Goal: Obtain resource: Obtain resource

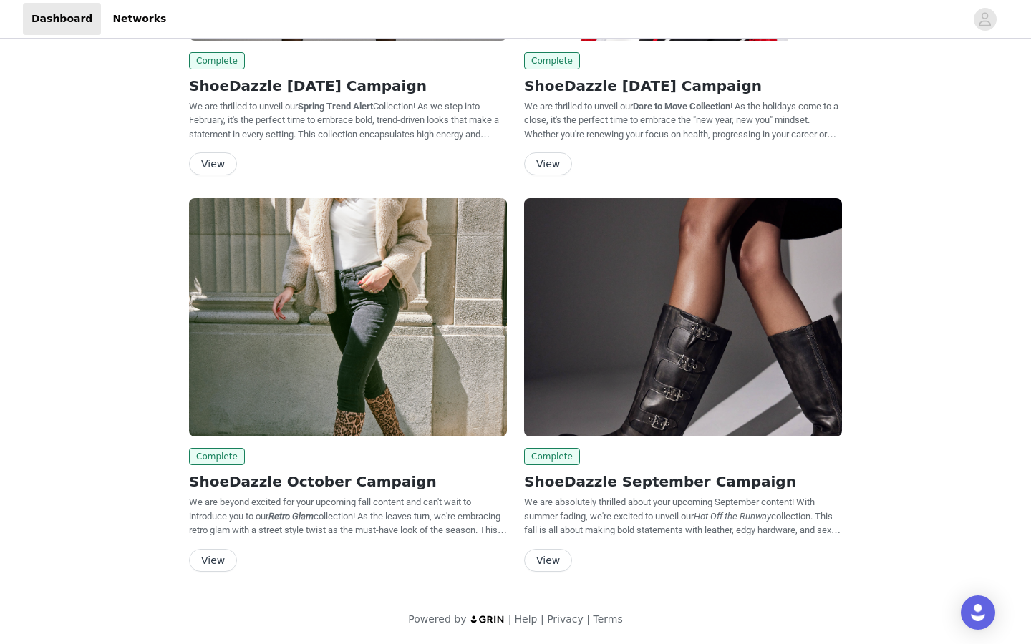
scroll to position [1559, 0]
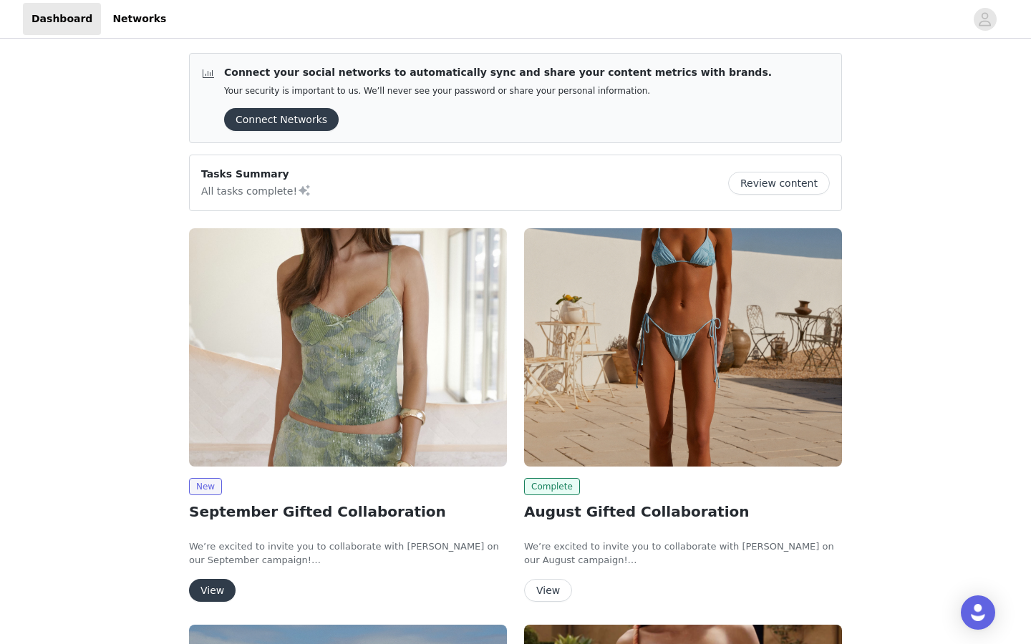
scroll to position [201, 0]
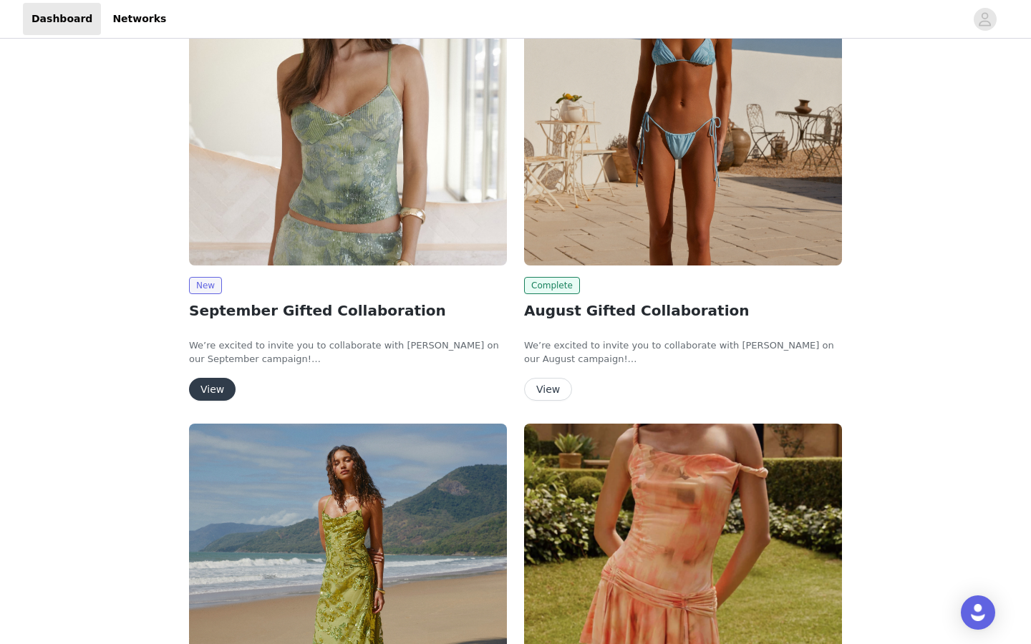
click at [204, 391] on button "View" at bounding box center [212, 389] width 47 height 23
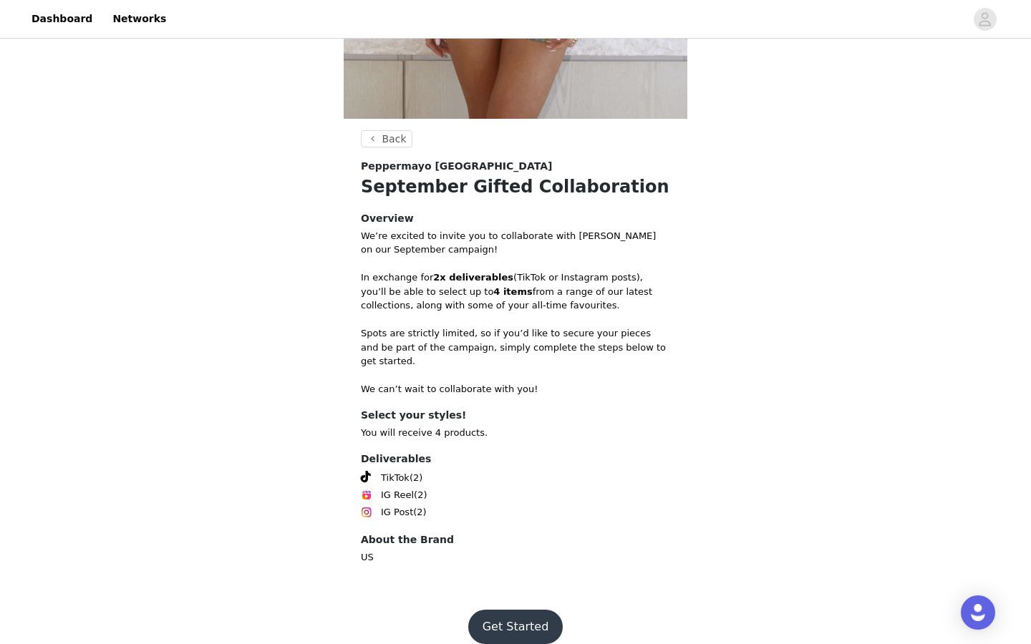
scroll to position [437, 0]
click at [515, 611] on button "Get Started" at bounding box center [515, 628] width 95 height 34
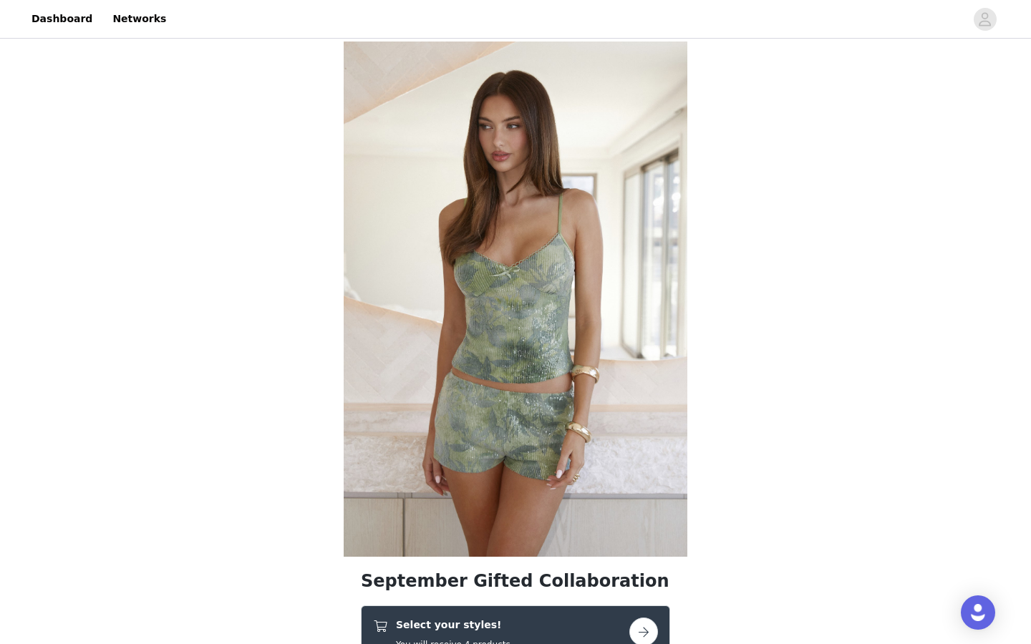
scroll to position [480, 0]
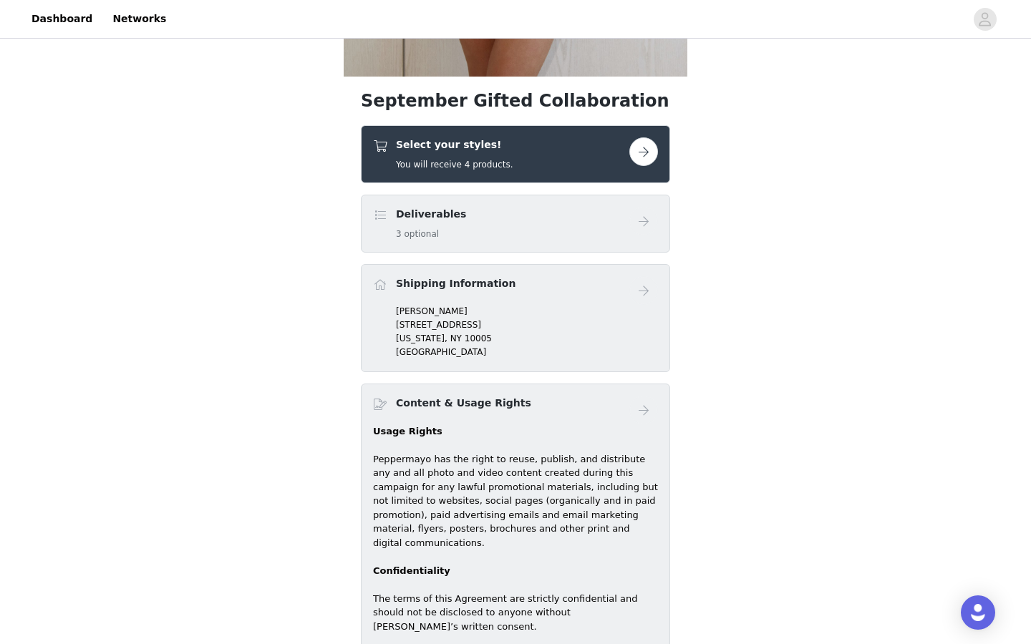
click at [643, 150] on button "button" at bounding box center [643, 151] width 29 height 29
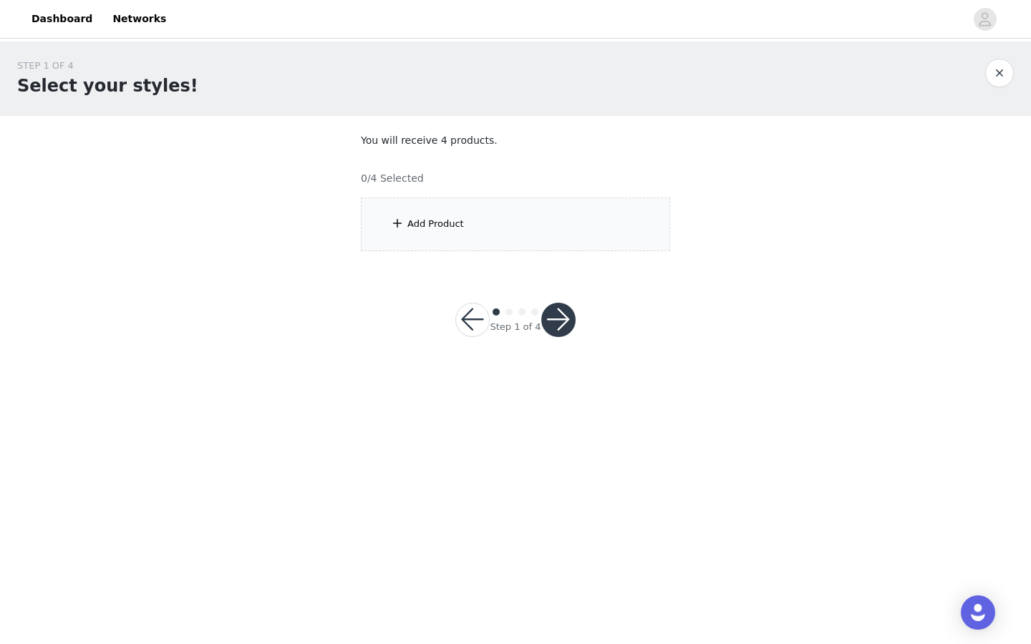
click at [494, 251] on section "You will receive 4 products. 0/4 Selected Add Product" at bounding box center [516, 192] width 344 height 152
click at [462, 213] on div "Add Product" at bounding box center [515, 225] width 309 height 54
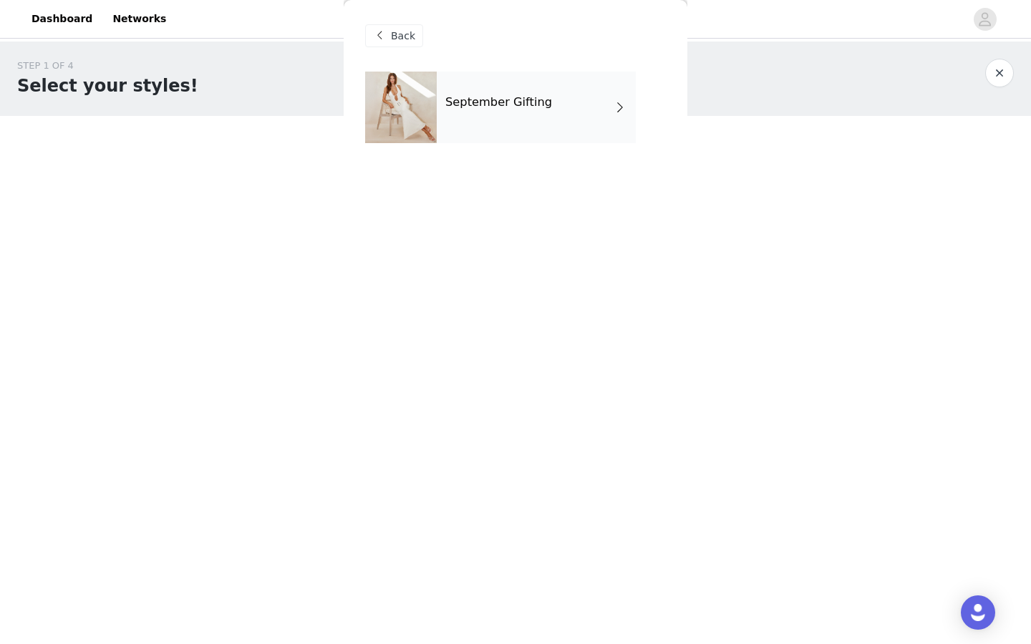
click at [452, 131] on div "September Gifting" at bounding box center [536, 108] width 199 height 72
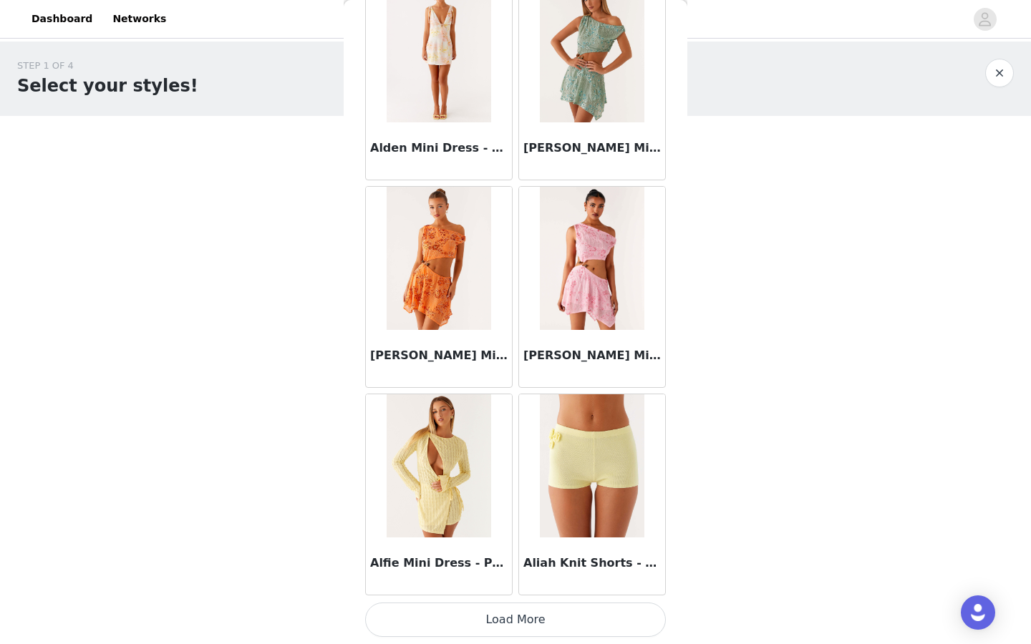
click at [514, 623] on button "Load More" at bounding box center [515, 620] width 301 height 34
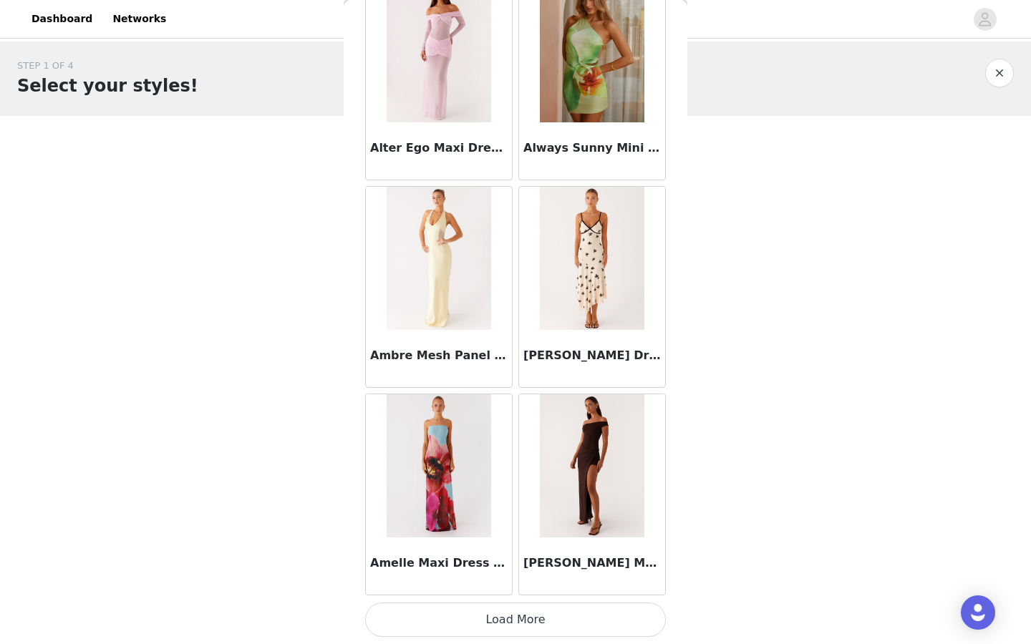
scroll to position [3621, 0]
click at [497, 623] on button "Load More" at bounding box center [515, 620] width 301 height 34
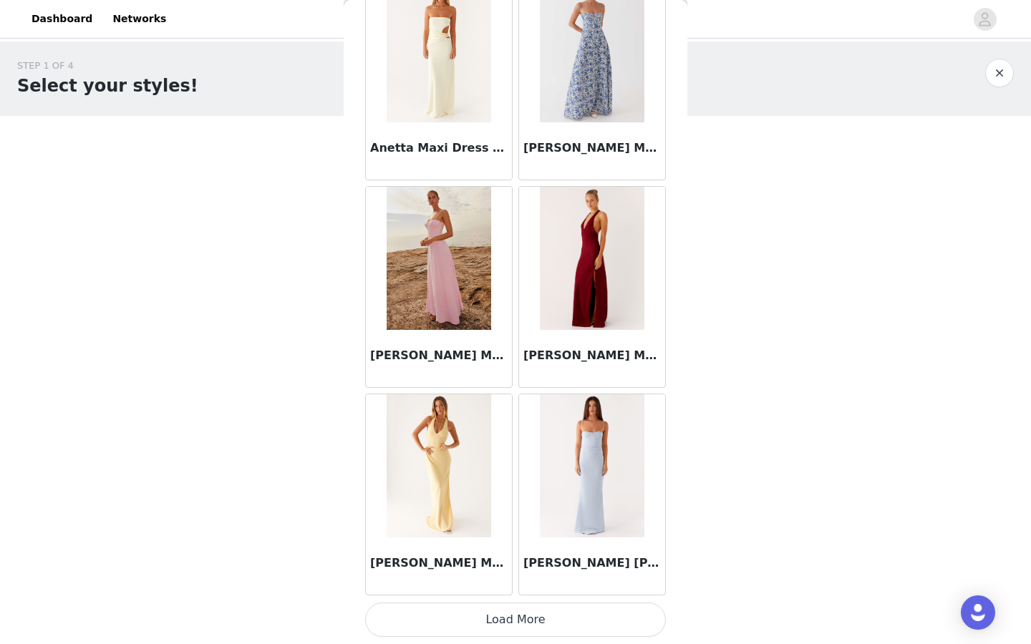
scroll to position [5696, 0]
click at [498, 616] on button "Load More" at bounding box center [515, 620] width 301 height 34
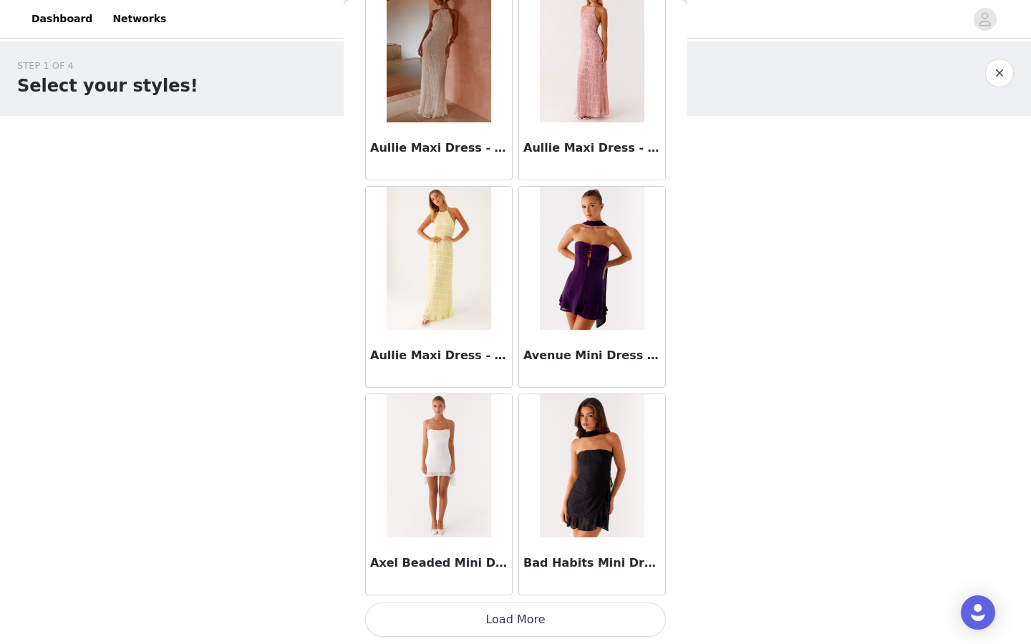
scroll to position [7772, 0]
click at [514, 621] on button "Load More" at bounding box center [515, 620] width 301 height 34
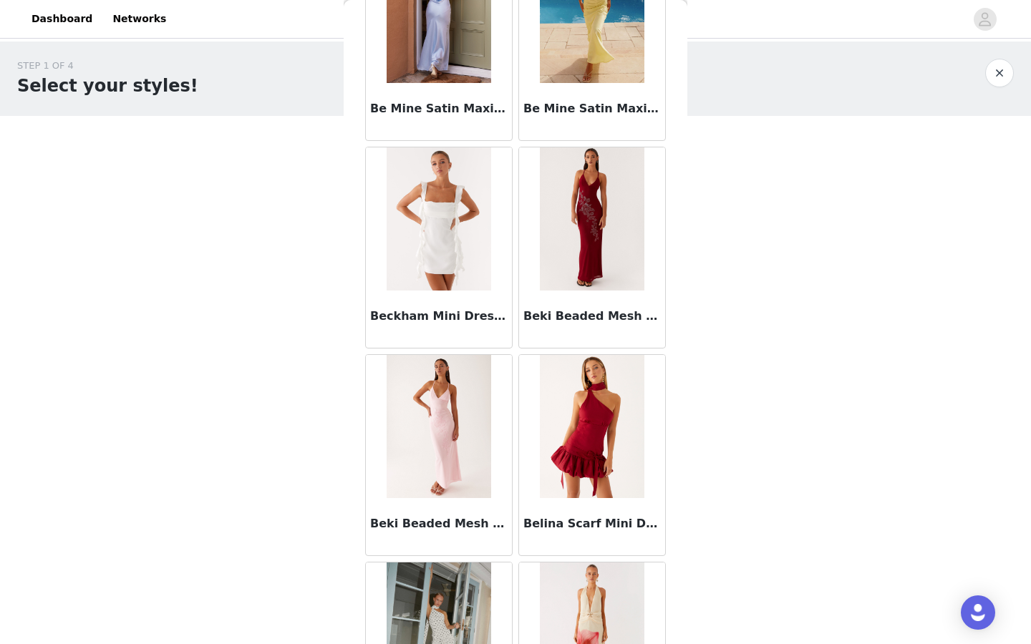
scroll to position [0, 0]
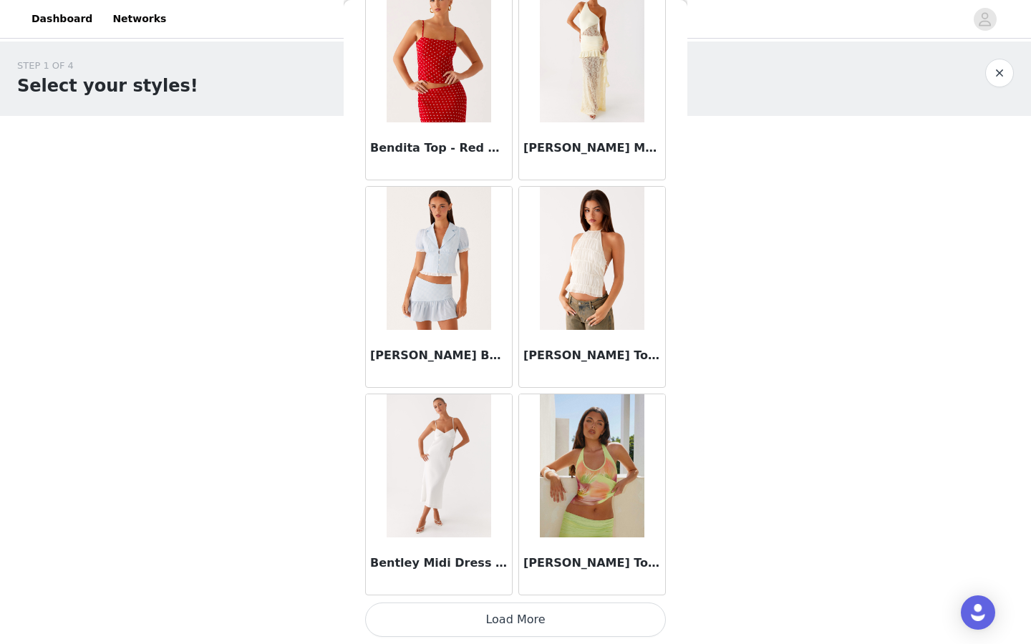
click at [523, 623] on button "Load More" at bounding box center [515, 620] width 301 height 34
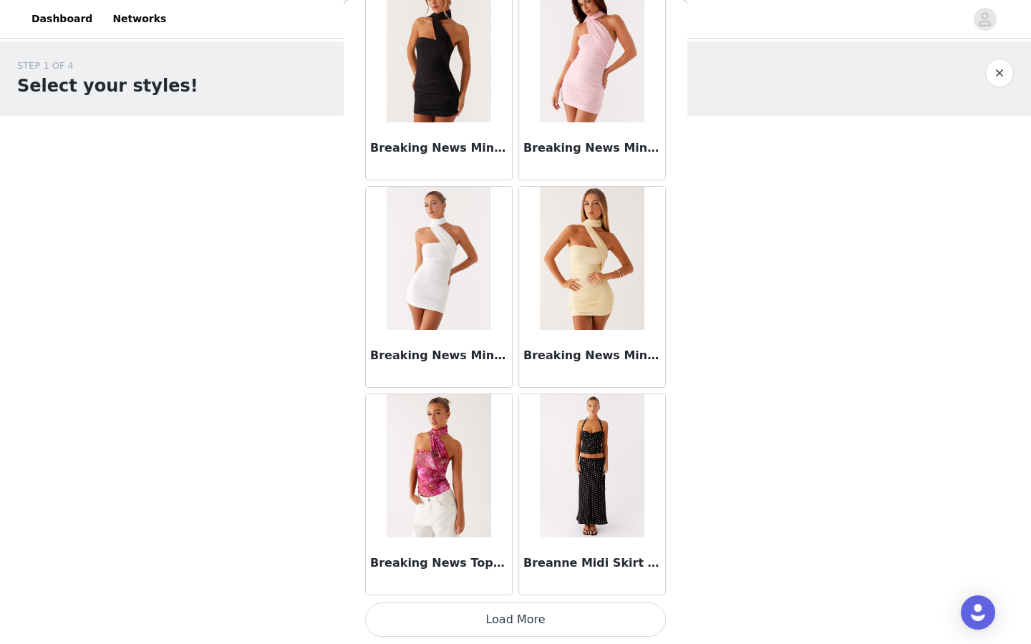
scroll to position [11922, 0]
click at [514, 615] on button "Load More" at bounding box center [515, 620] width 301 height 34
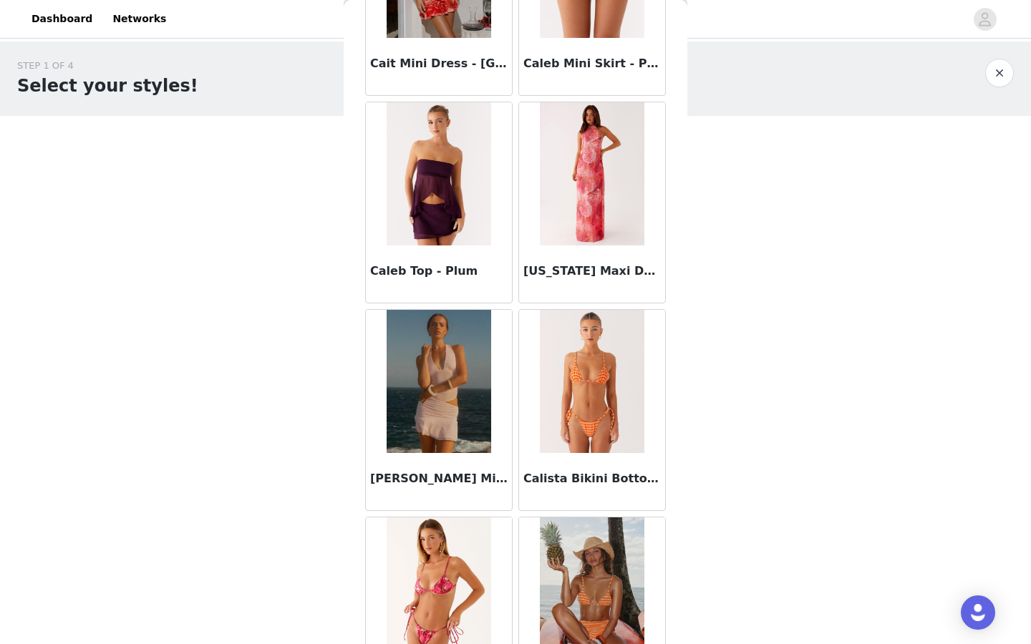
scroll to position [13998, 0]
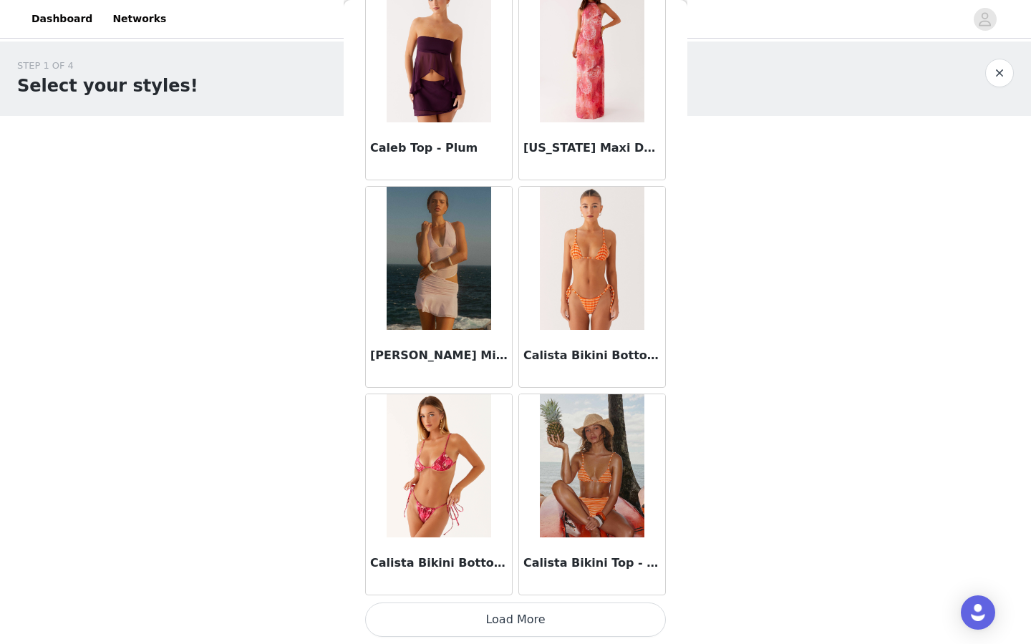
click at [509, 610] on button "Load More" at bounding box center [515, 620] width 301 height 34
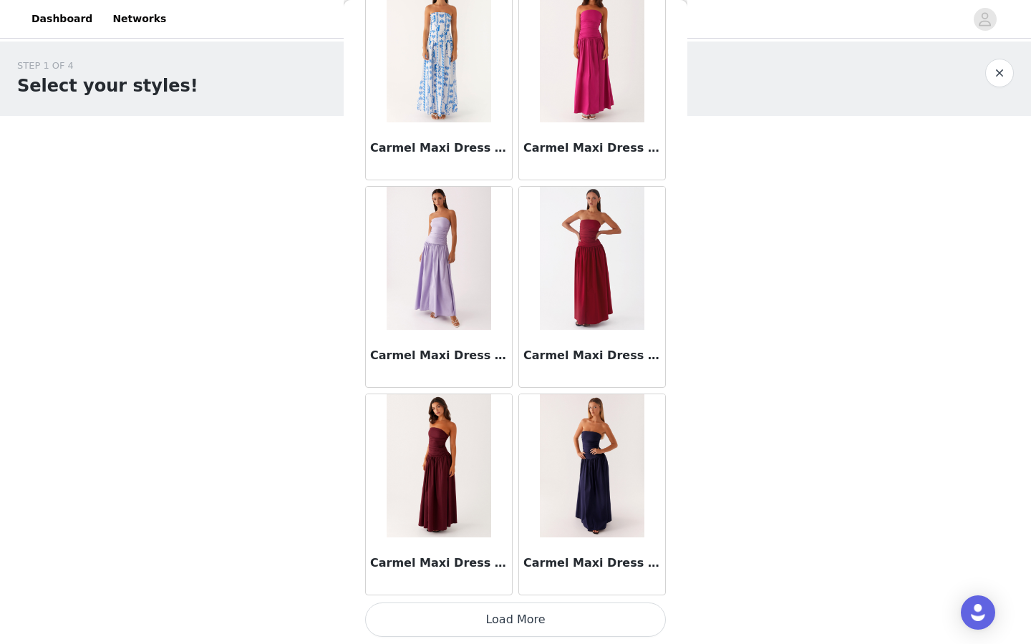
scroll to position [0, 0]
click at [499, 635] on button "Load More" at bounding box center [515, 620] width 301 height 34
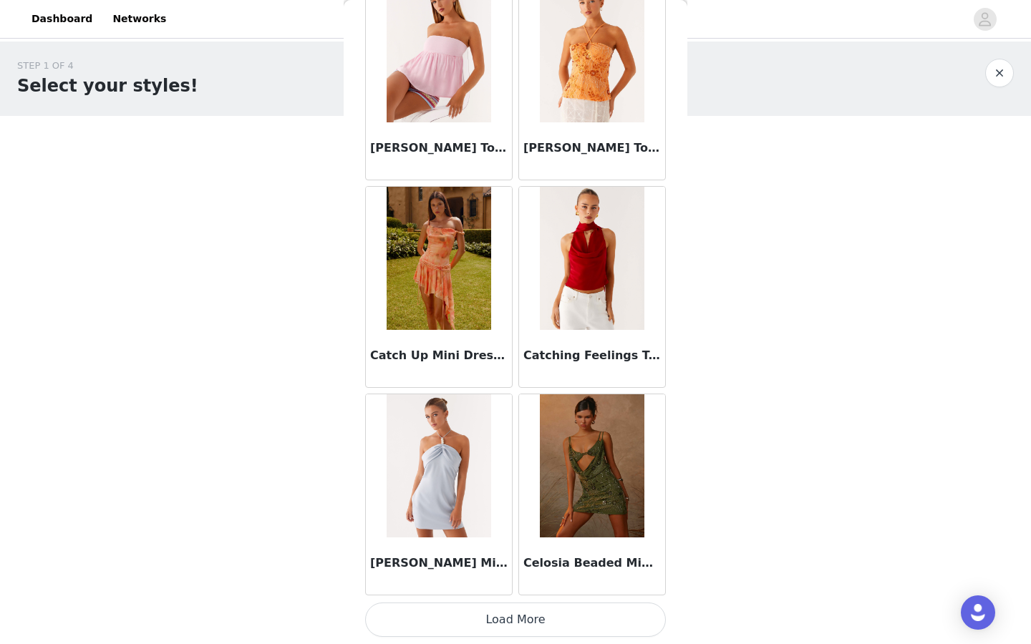
click at [490, 618] on button "Load More" at bounding box center [515, 620] width 301 height 34
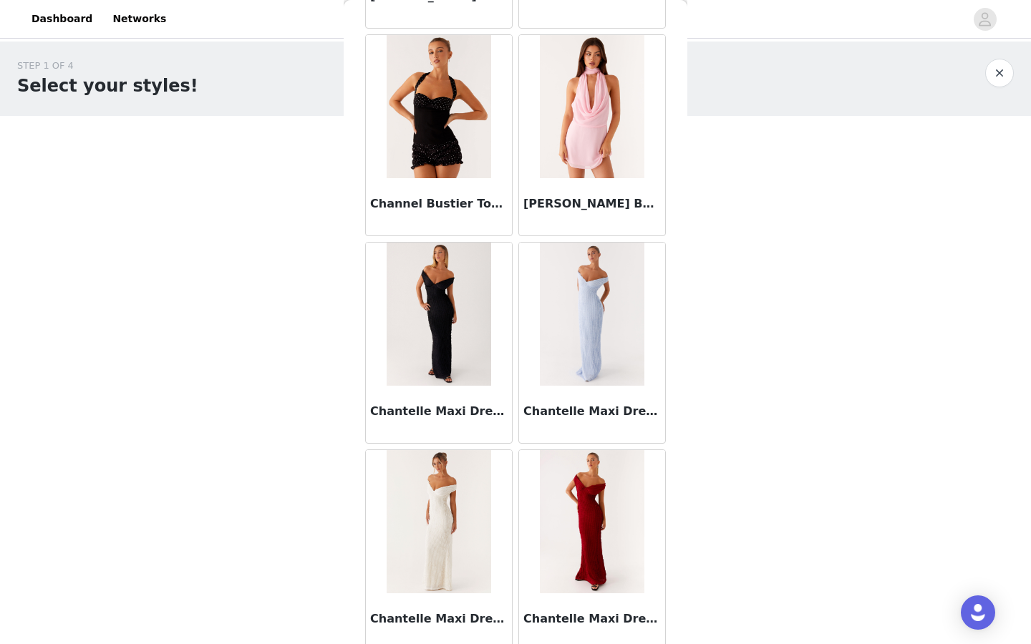
scroll to position [18928, 0]
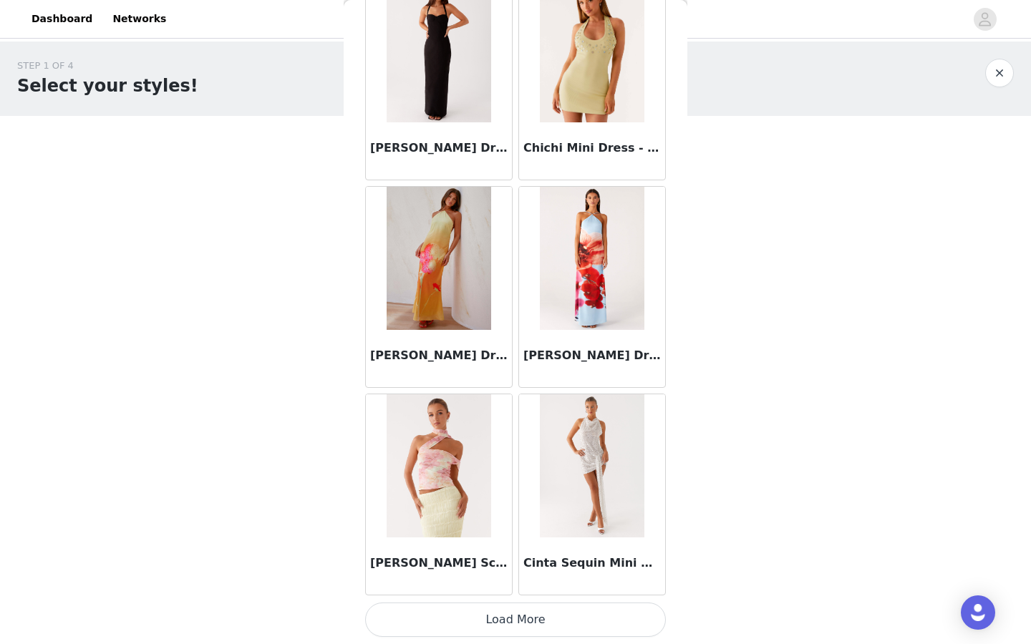
click at [485, 623] on button "Load More" at bounding box center [515, 620] width 301 height 34
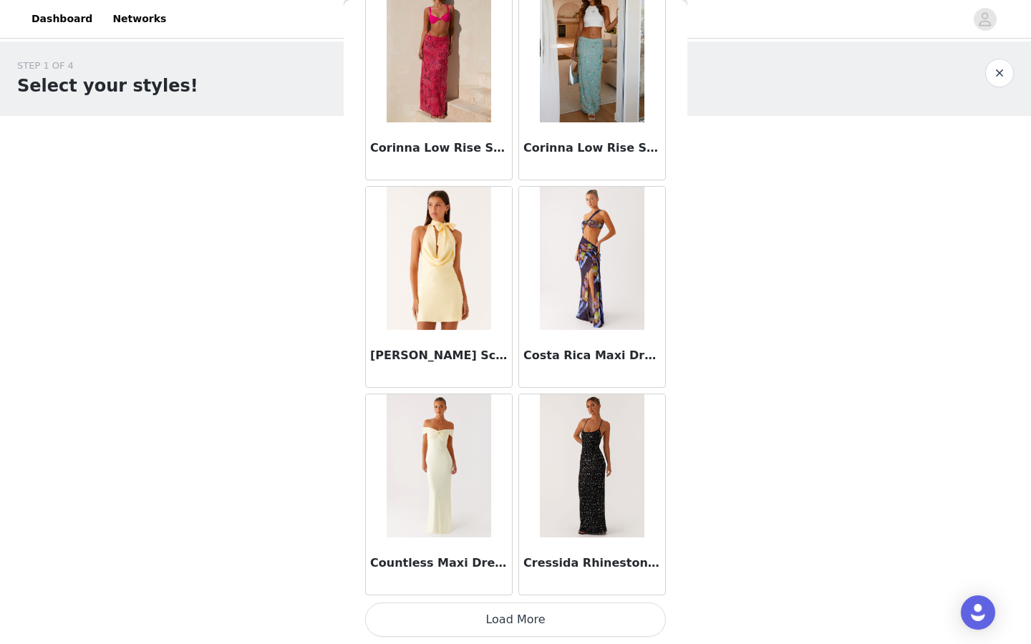
scroll to position [22299, 0]
click at [502, 614] on button "Load More" at bounding box center [515, 620] width 301 height 34
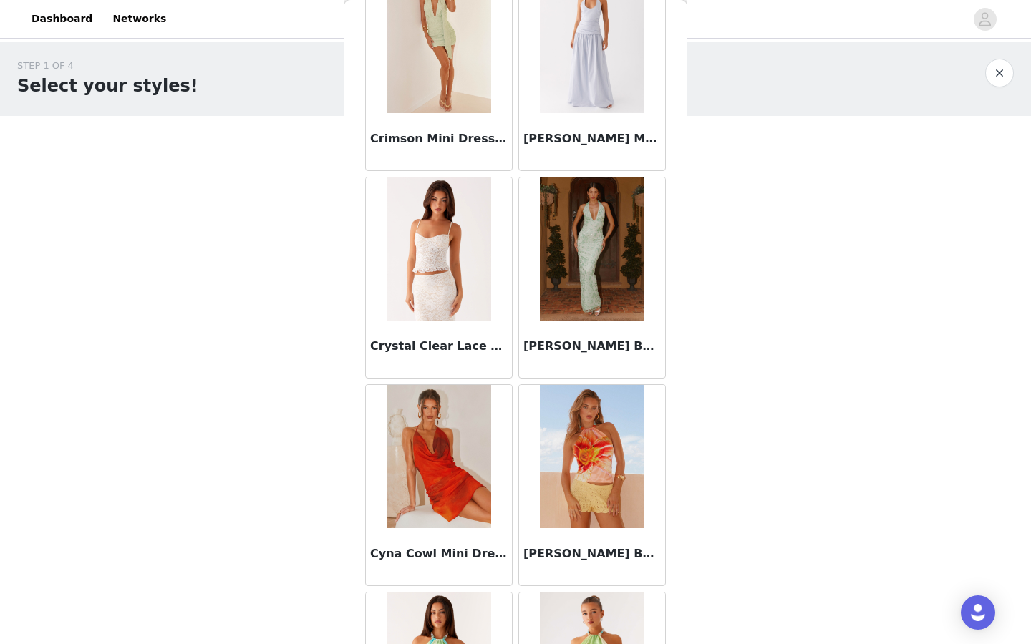
scroll to position [22469, 0]
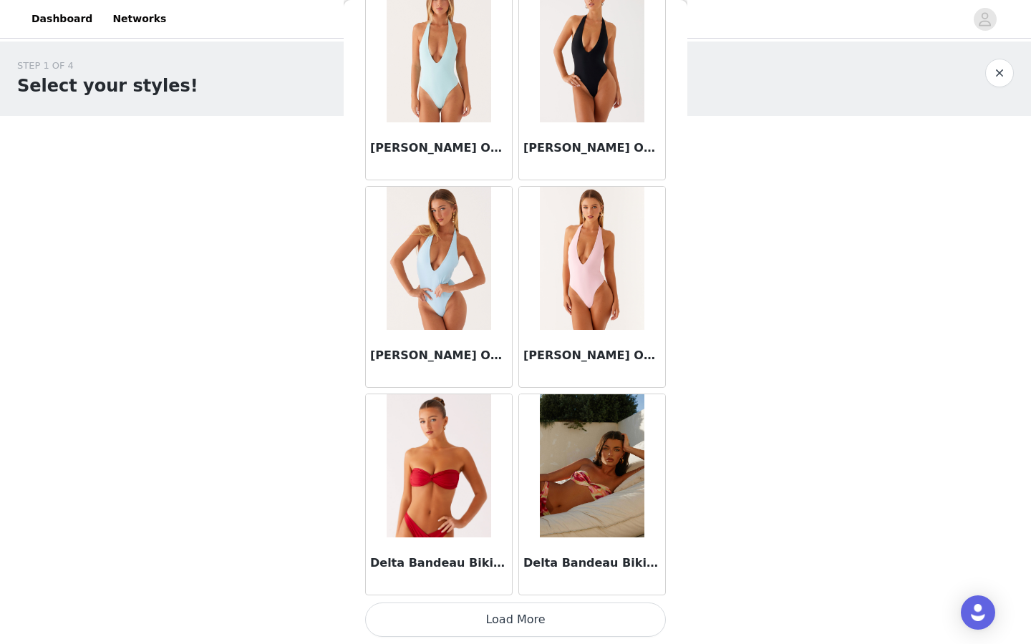
click at [517, 623] on button "Load More" at bounding box center [515, 620] width 301 height 34
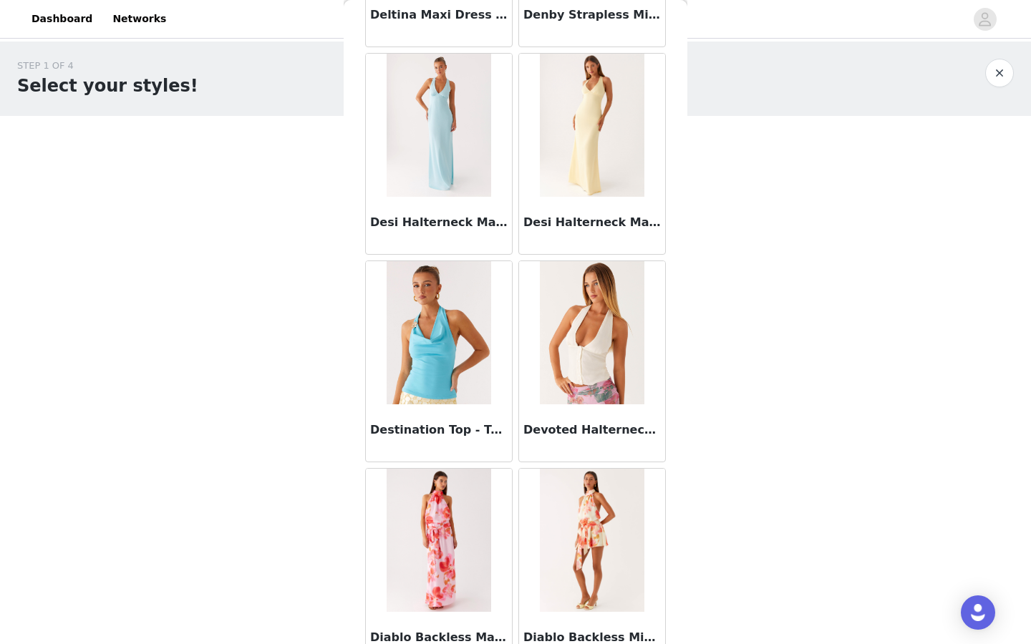
scroll to position [25619, 0]
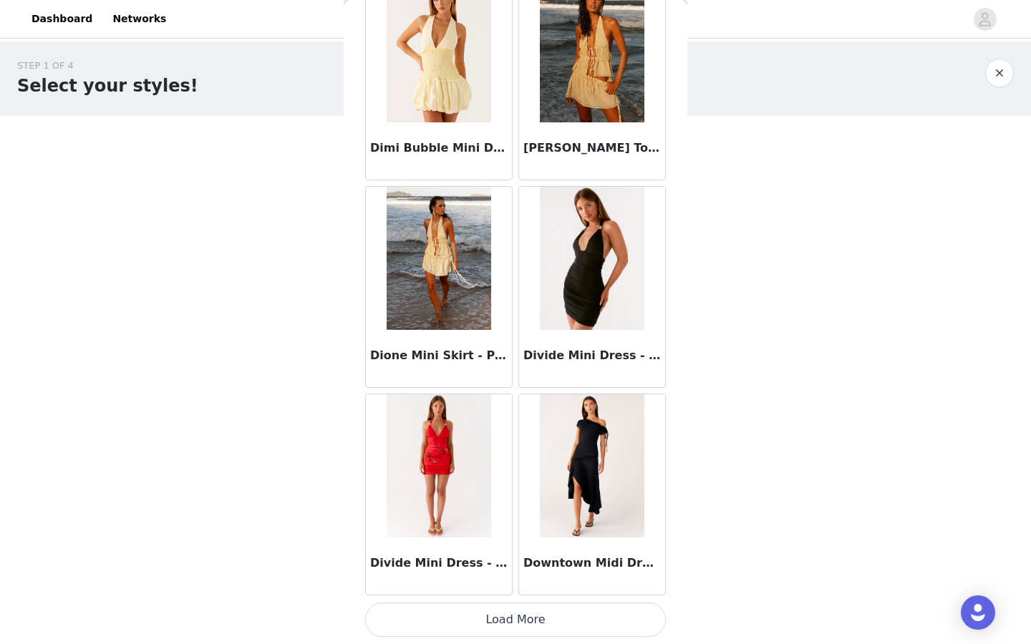
click at [527, 627] on button "Load More" at bounding box center [515, 620] width 301 height 34
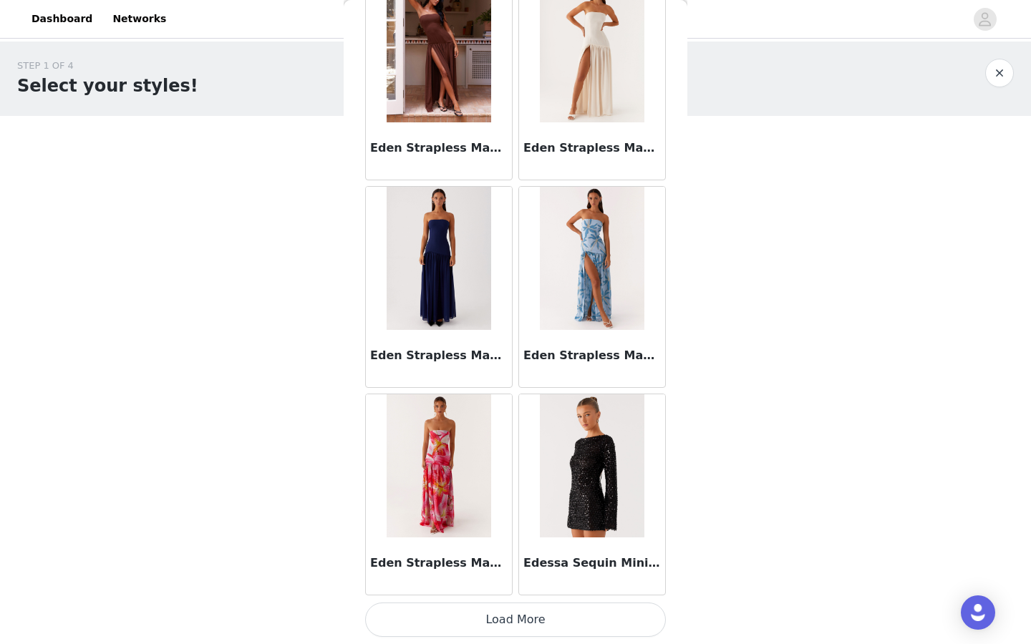
scroll to position [28525, 0]
click at [522, 621] on button "Load More" at bounding box center [515, 620] width 301 height 34
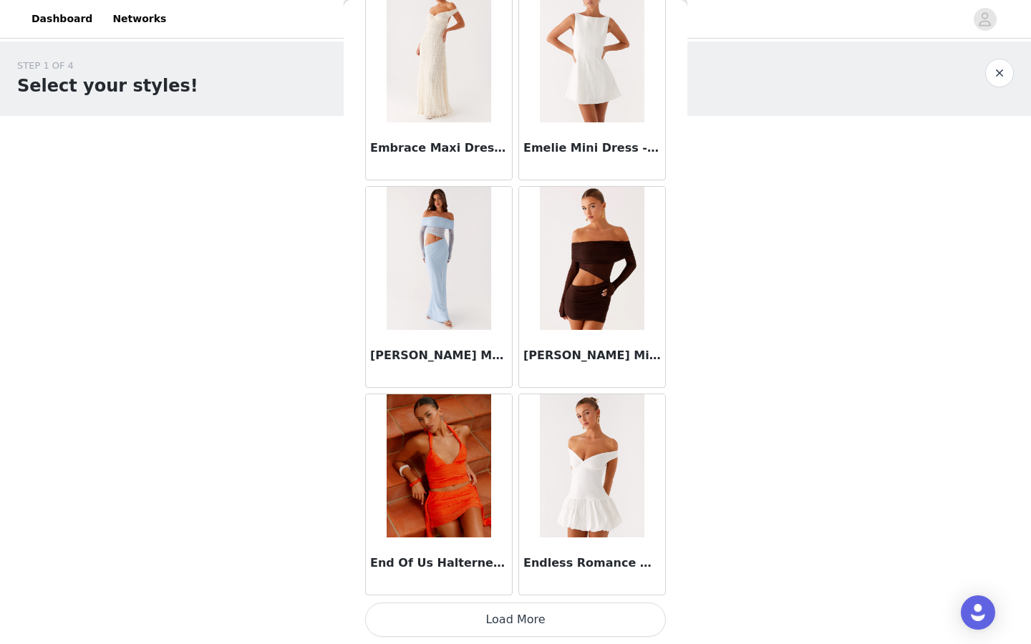
scroll to position [30600, 0]
click at [521, 614] on button "Load More" at bounding box center [515, 620] width 301 height 34
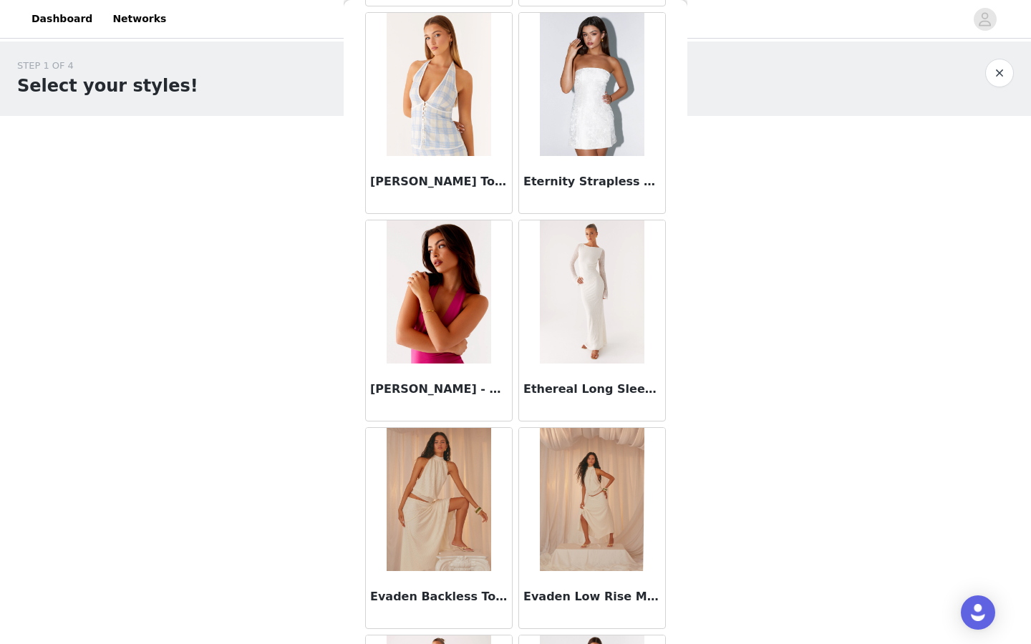
scroll to position [32217, 0]
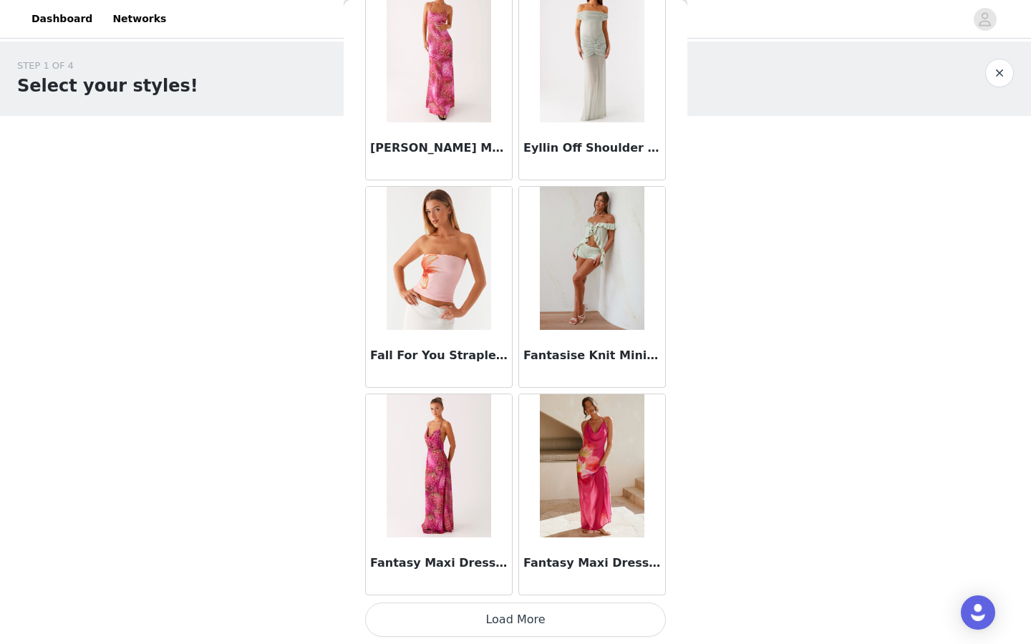
click at [508, 623] on button "Load More" at bounding box center [515, 620] width 301 height 34
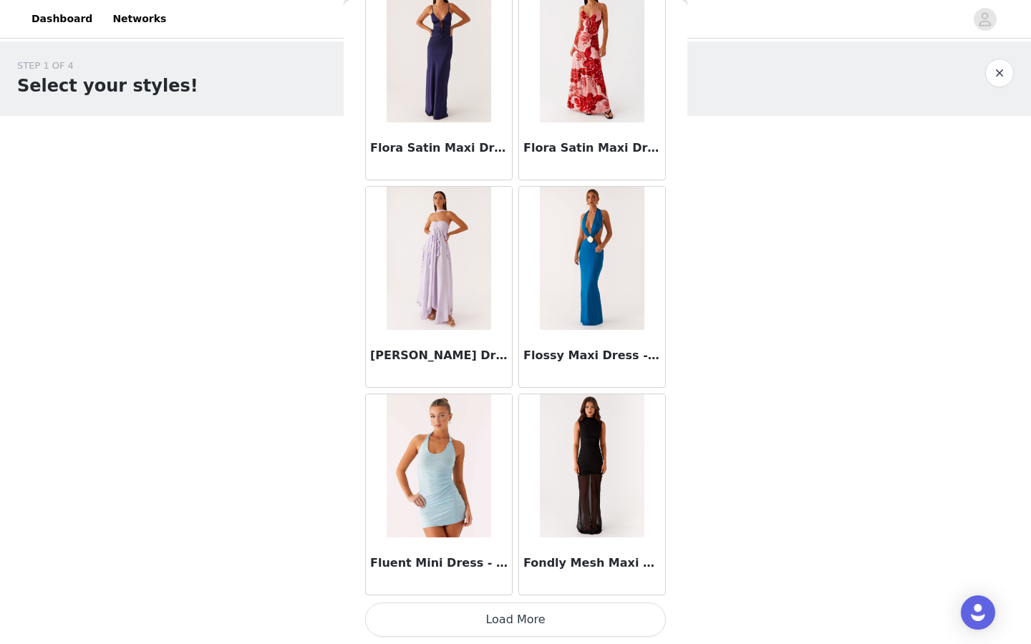
scroll to position [34751, 0]
click at [535, 619] on button "Load More" at bounding box center [515, 620] width 301 height 34
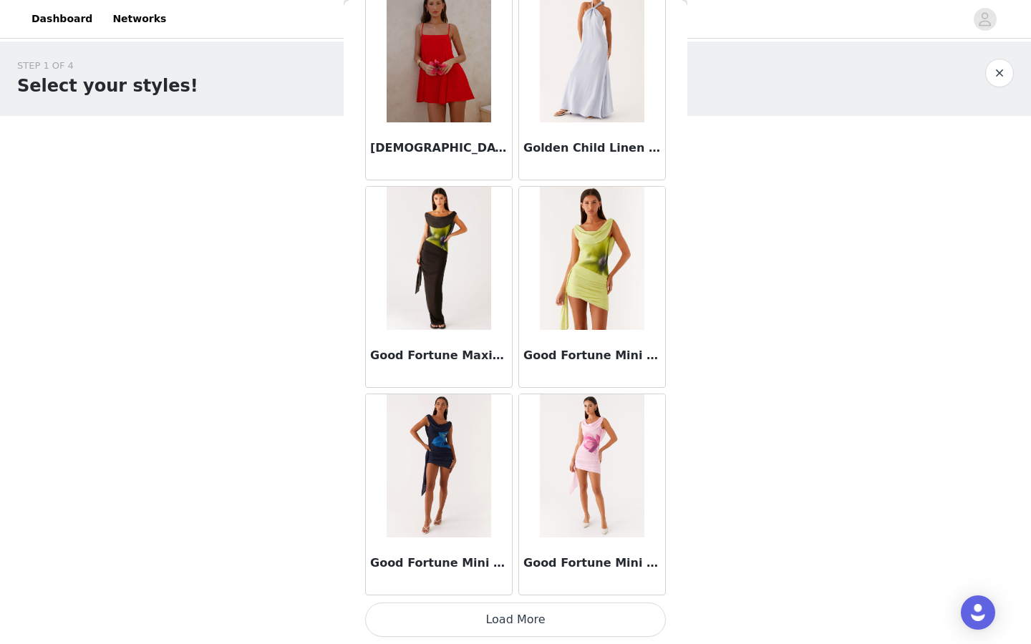
scroll to position [36826, 0]
click at [532, 621] on button "Load More" at bounding box center [515, 620] width 301 height 34
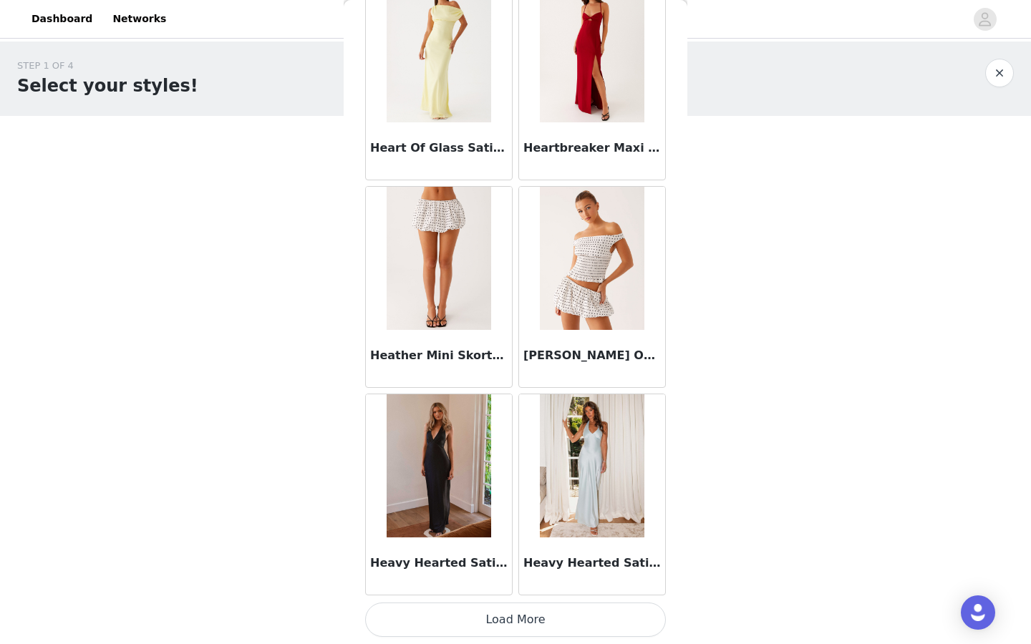
scroll to position [0, 0]
click at [486, 617] on button "Load More" at bounding box center [515, 620] width 301 height 34
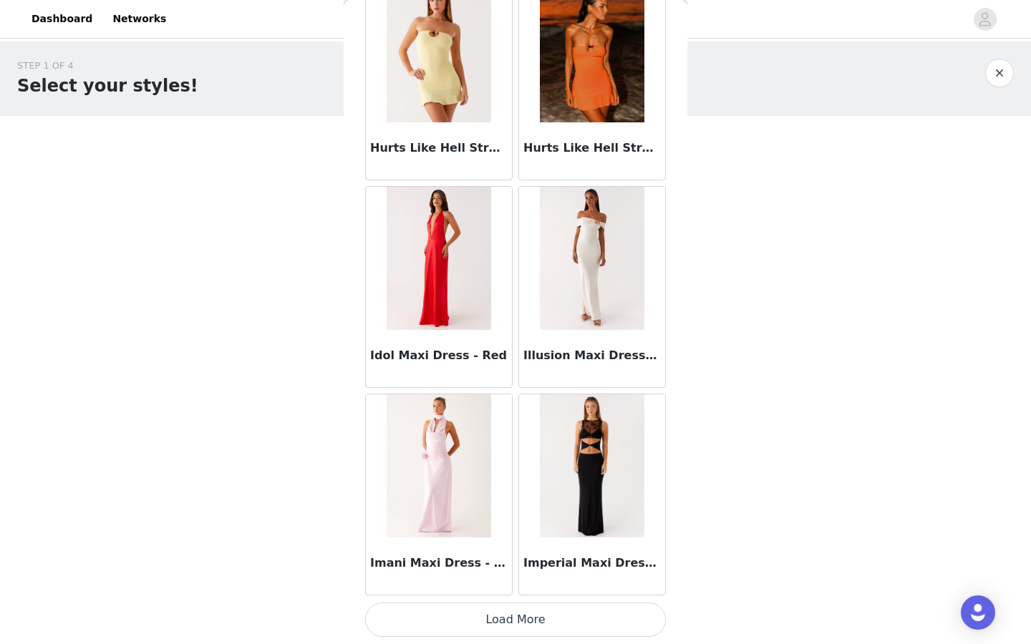
scroll to position [40977, 0]
click at [497, 618] on button "Load More" at bounding box center [515, 620] width 301 height 34
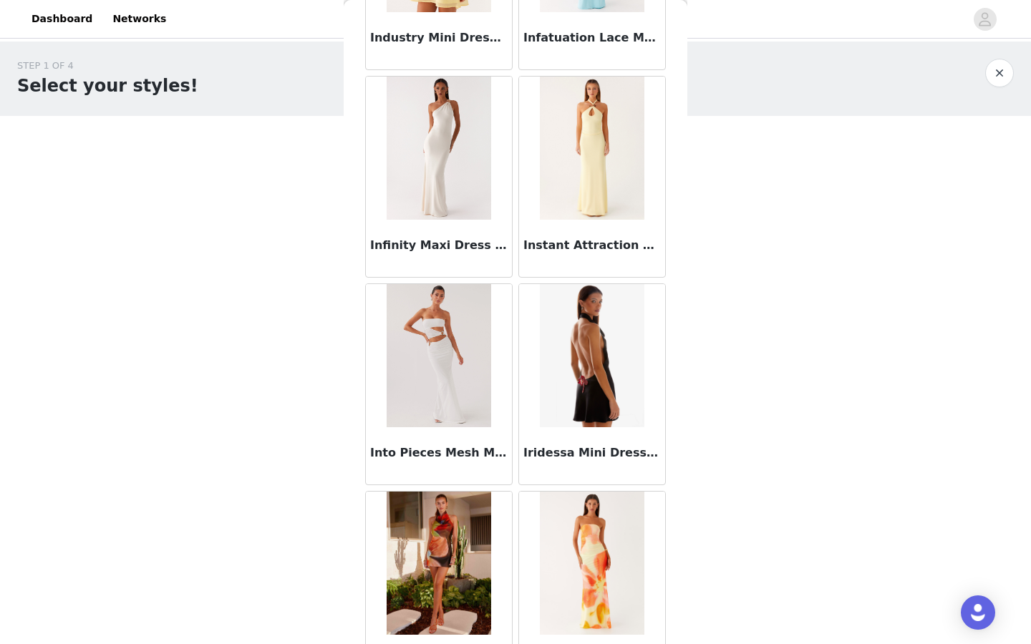
scroll to position [42208, 0]
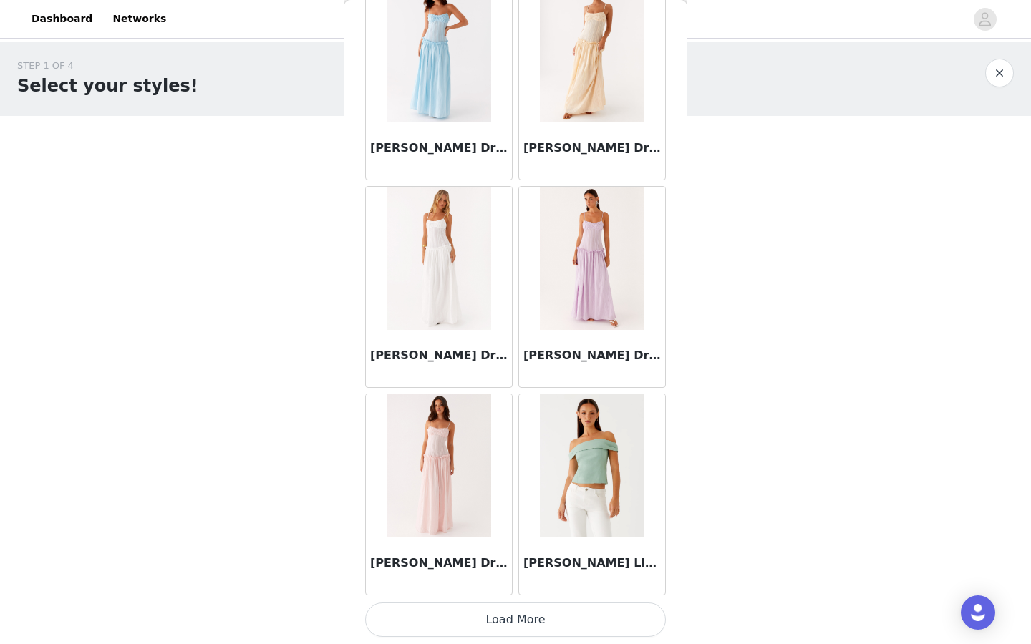
click at [496, 622] on button "Load More" at bounding box center [515, 620] width 301 height 34
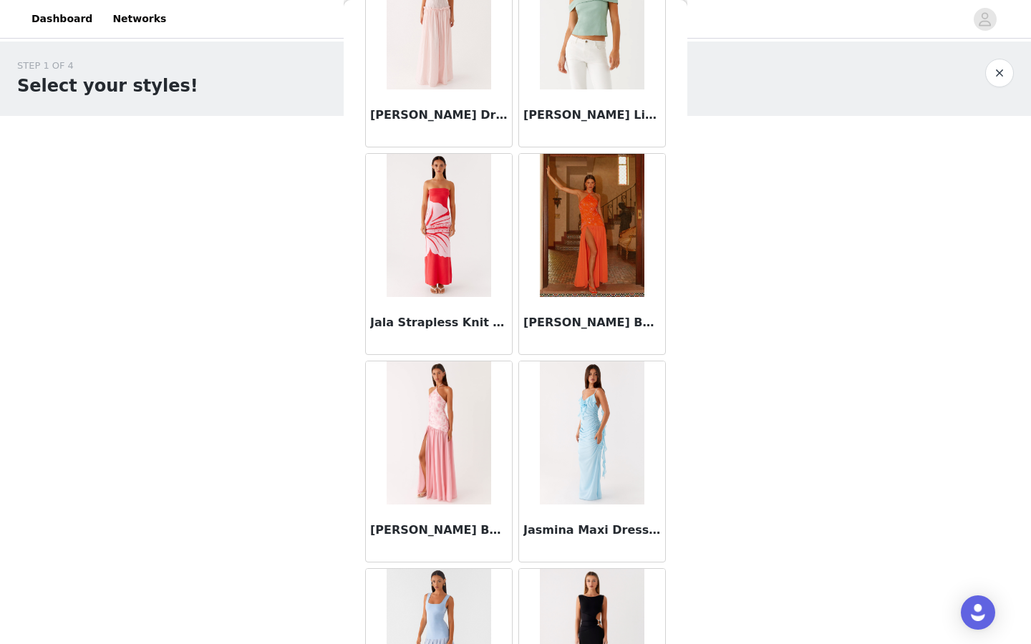
scroll to position [43882, 0]
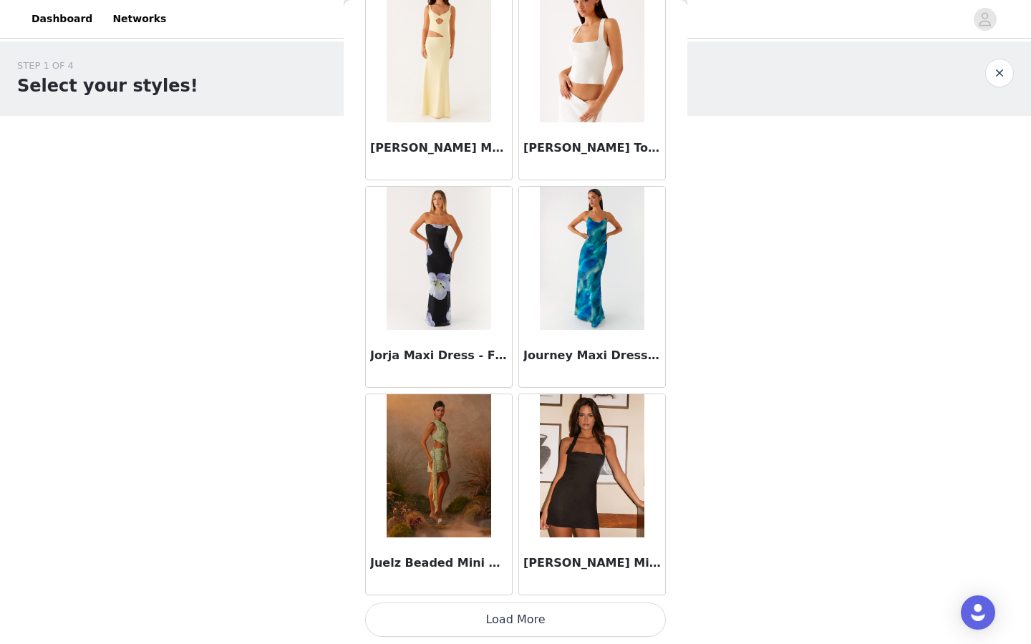
click at [505, 630] on button "Load More" at bounding box center [515, 620] width 301 height 34
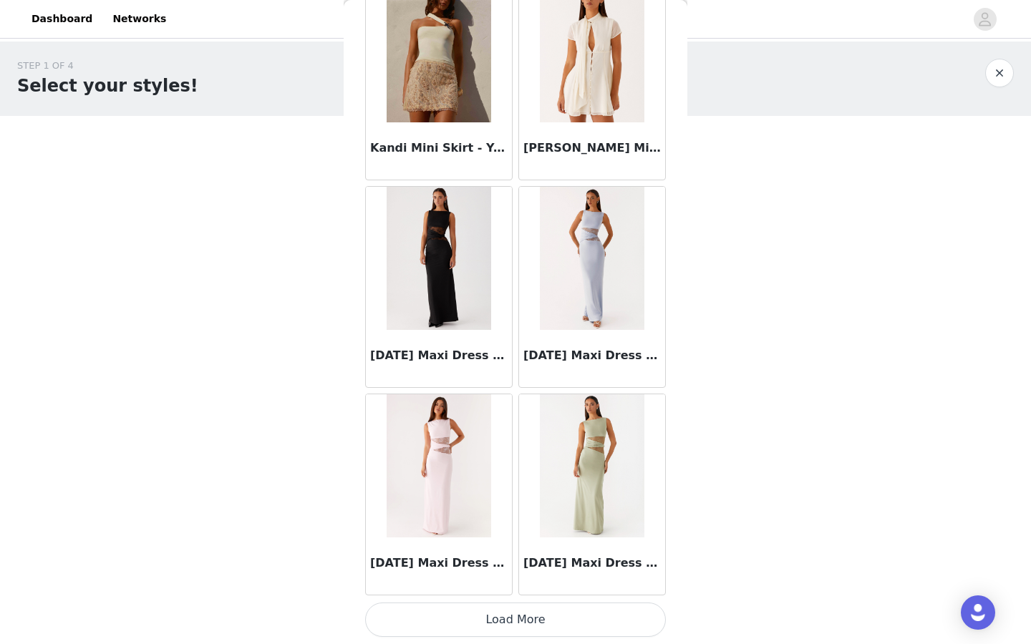
click at [505, 618] on button "Load More" at bounding box center [515, 620] width 301 height 34
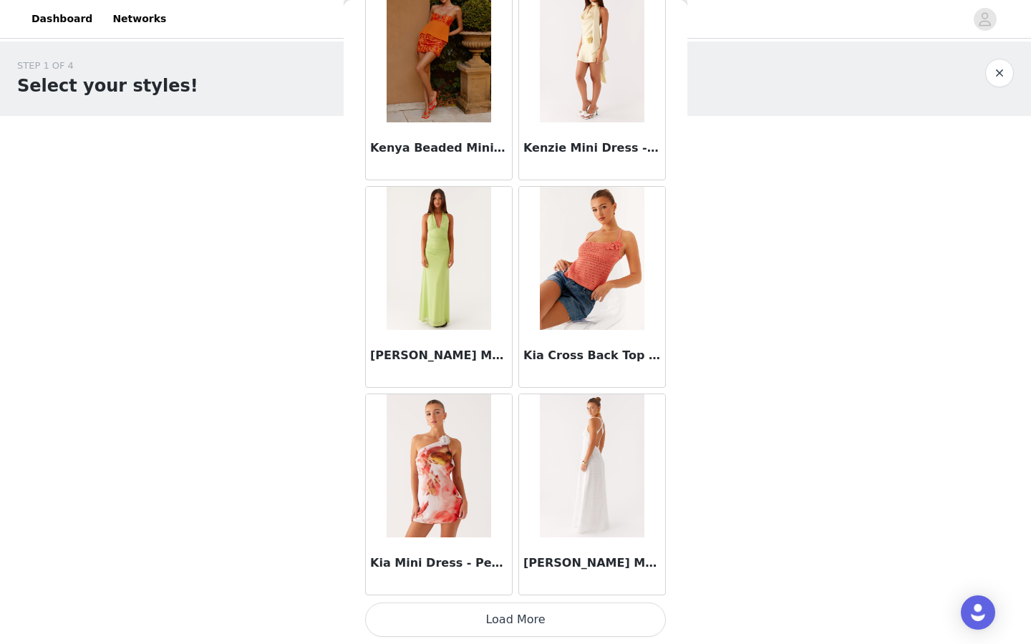
scroll to position [49278, 0]
click at [527, 626] on button "Load More" at bounding box center [515, 620] width 301 height 34
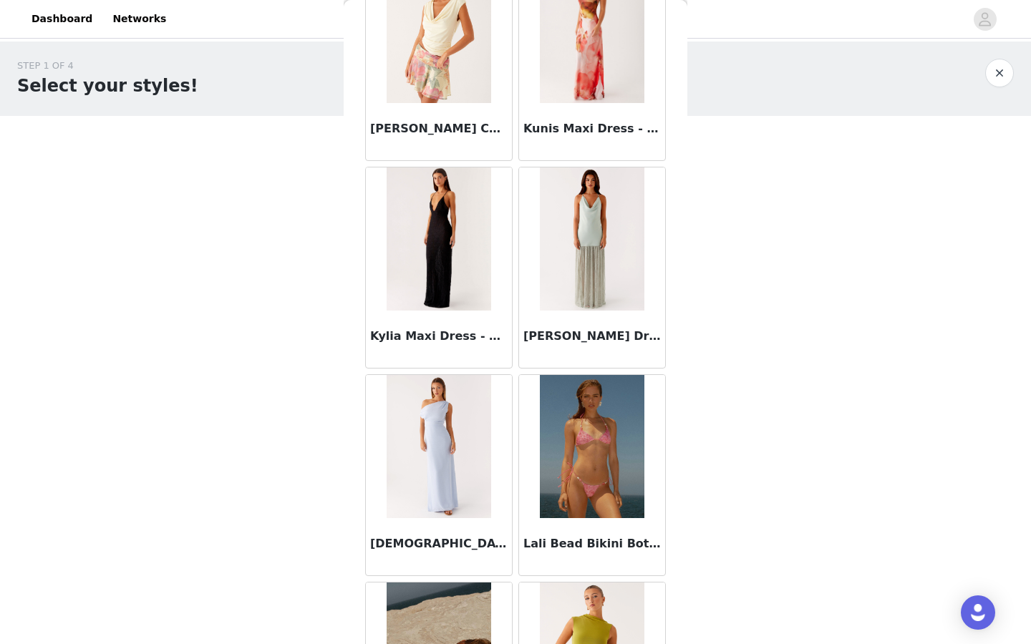
scroll to position [50503, 0]
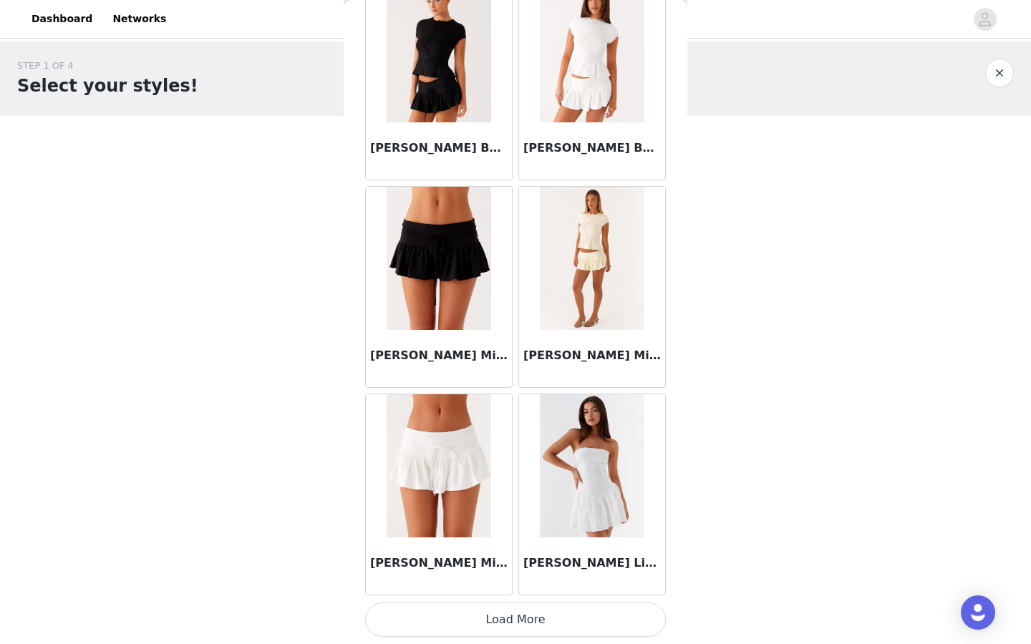
click at [527, 614] on button "Load More" at bounding box center [515, 620] width 301 height 34
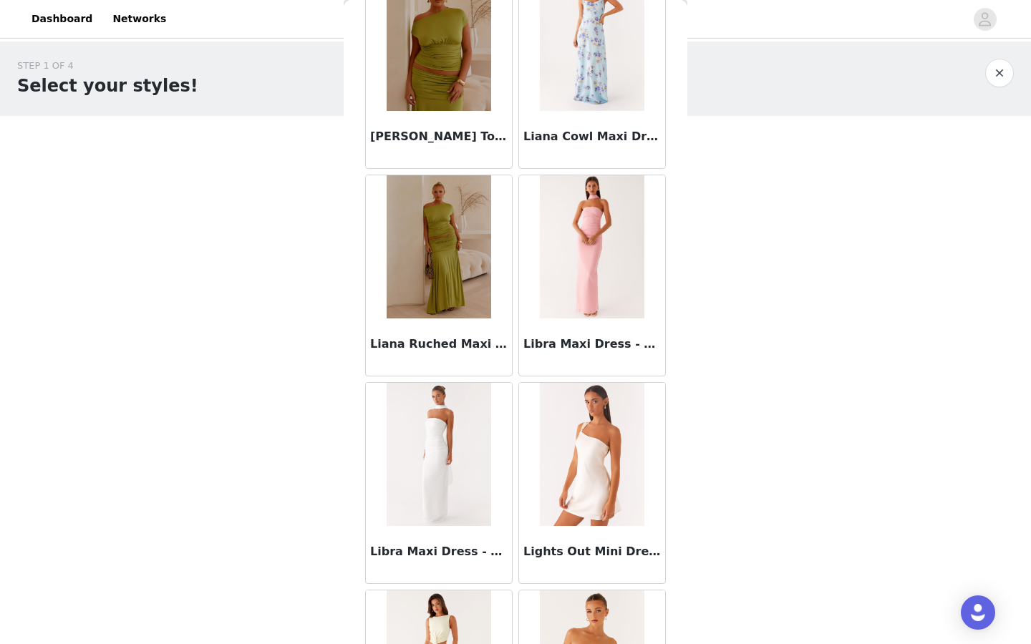
scroll to position [53100, 0]
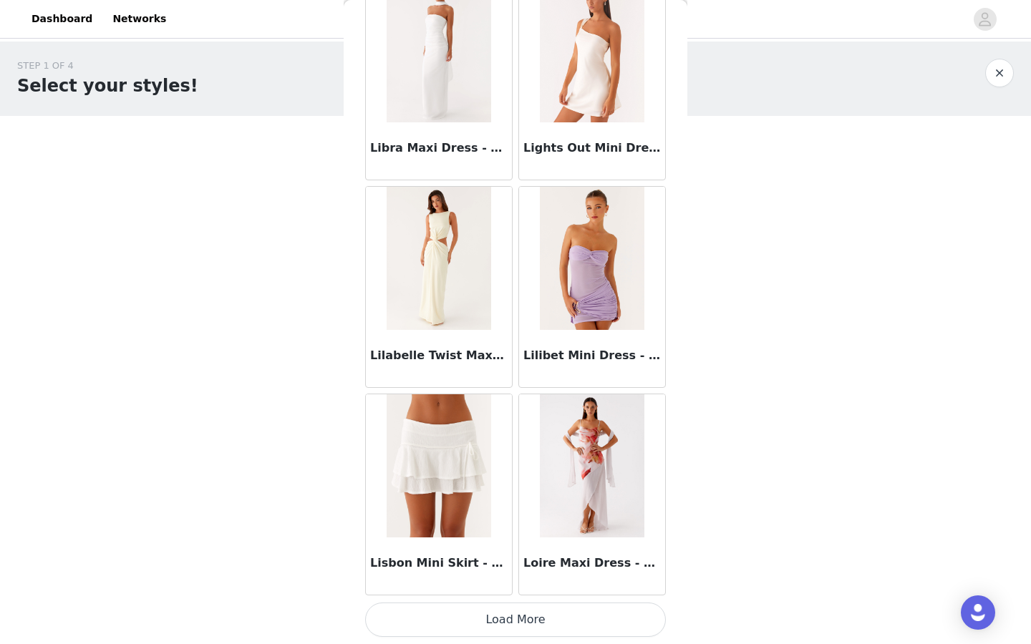
click at [522, 628] on button "Load More" at bounding box center [515, 620] width 301 height 34
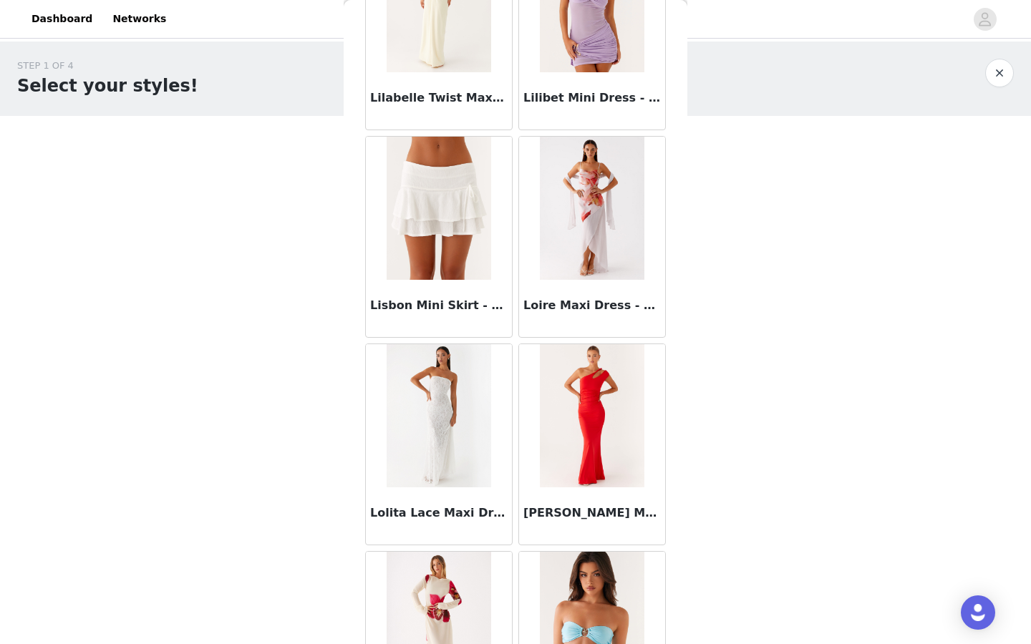
scroll to position [53991, 0]
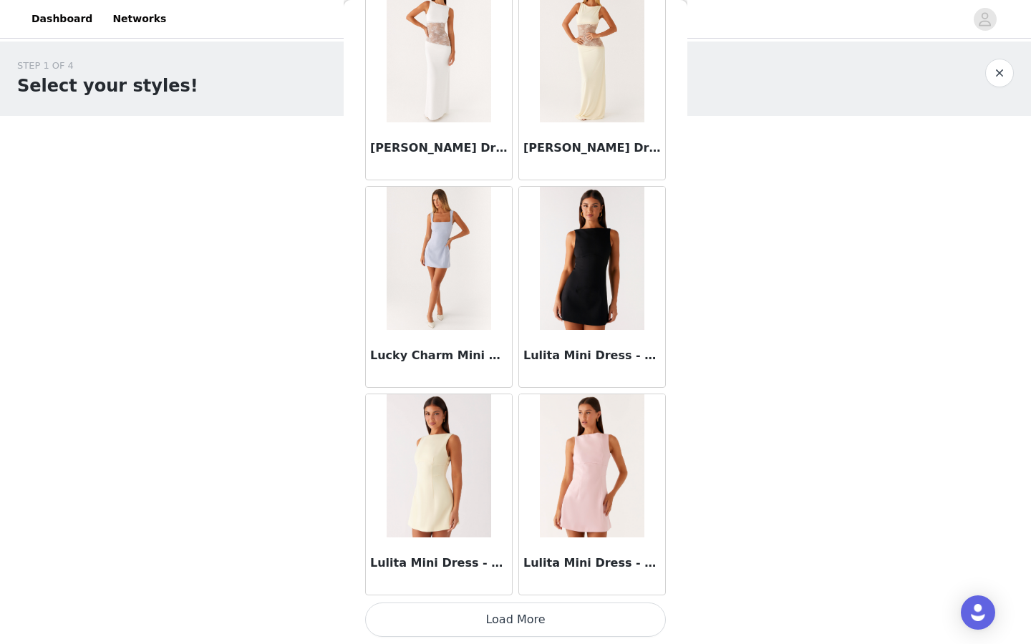
click at [517, 619] on button "Load More" at bounding box center [515, 620] width 301 height 34
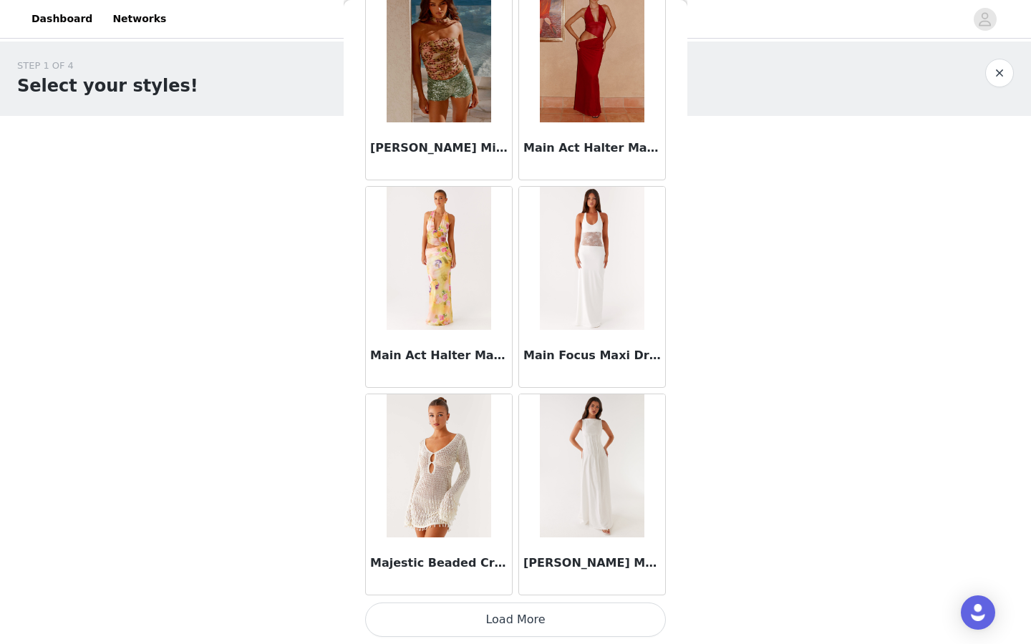
scroll to position [57579, 0]
click at [549, 620] on button "Load More" at bounding box center [515, 620] width 301 height 34
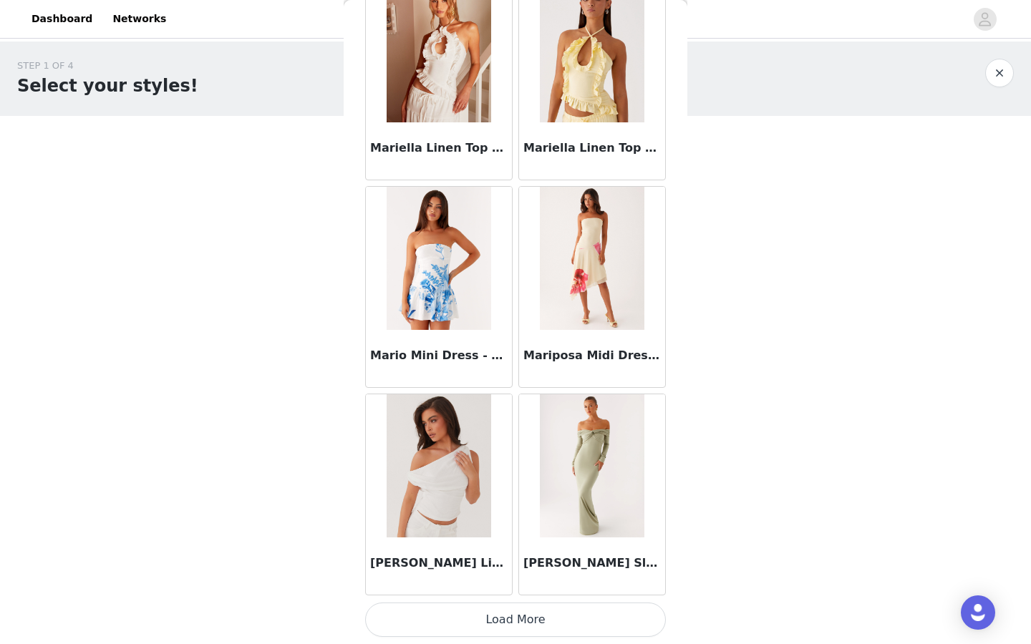
scroll to position [59655, 0]
click at [512, 612] on button "Load More" at bounding box center [515, 620] width 301 height 34
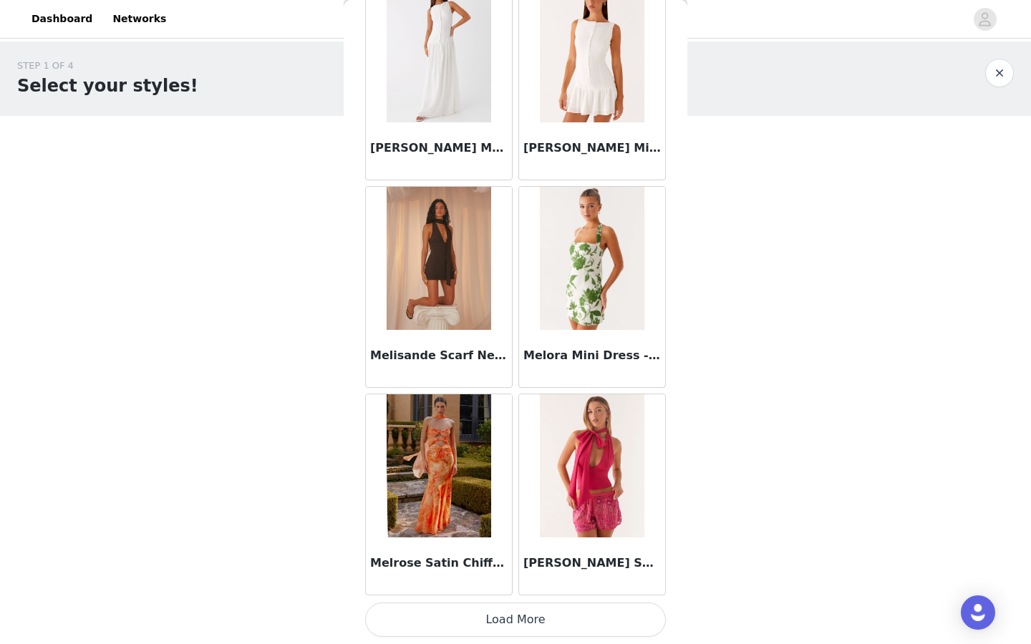
scroll to position [61730, 0]
click at [512, 612] on button "Load More" at bounding box center [515, 620] width 301 height 34
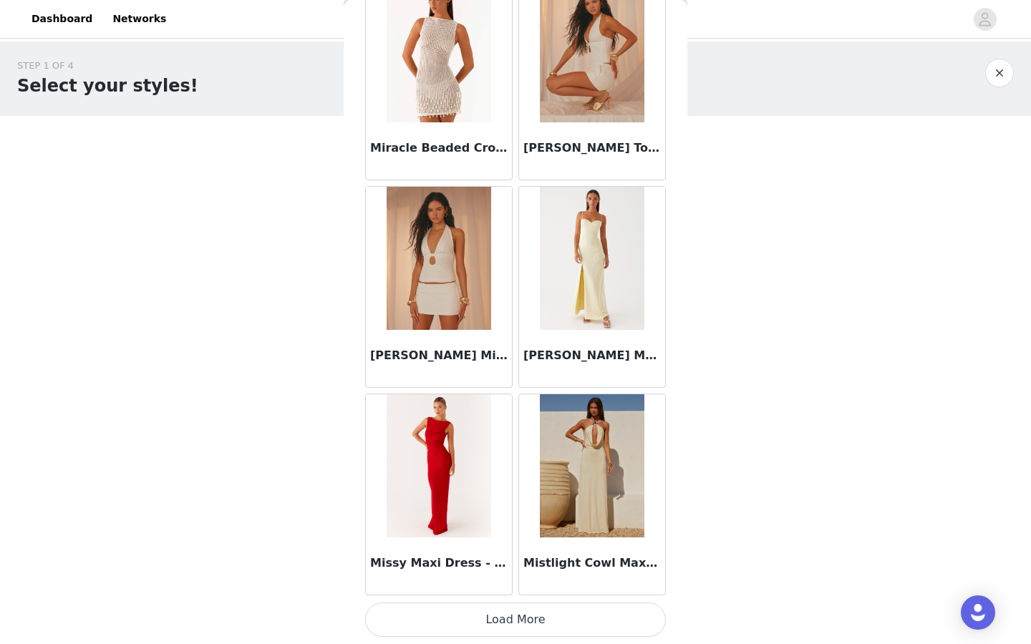
scroll to position [63805, 0]
click at [505, 619] on button "Load More" at bounding box center [515, 620] width 301 height 34
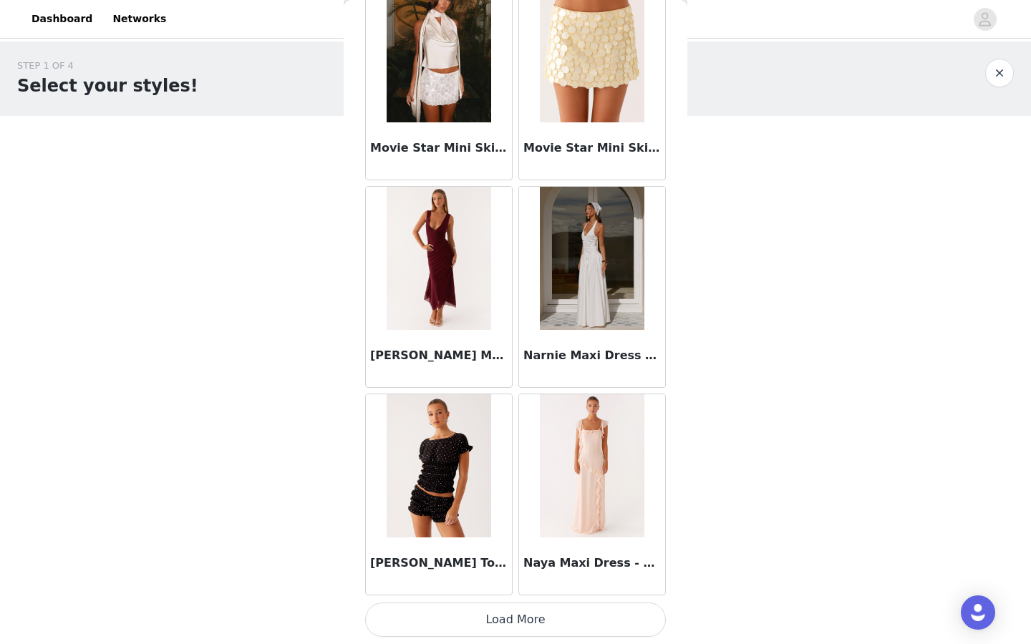
scroll to position [65881, 0]
click at [486, 620] on button "Load More" at bounding box center [515, 620] width 301 height 34
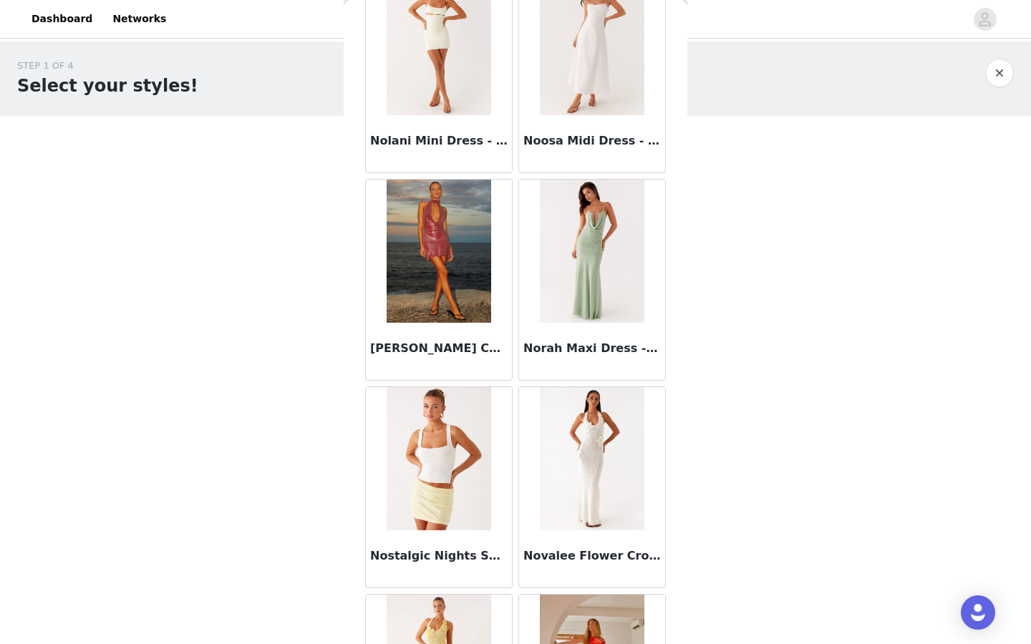
scroll to position [67956, 0]
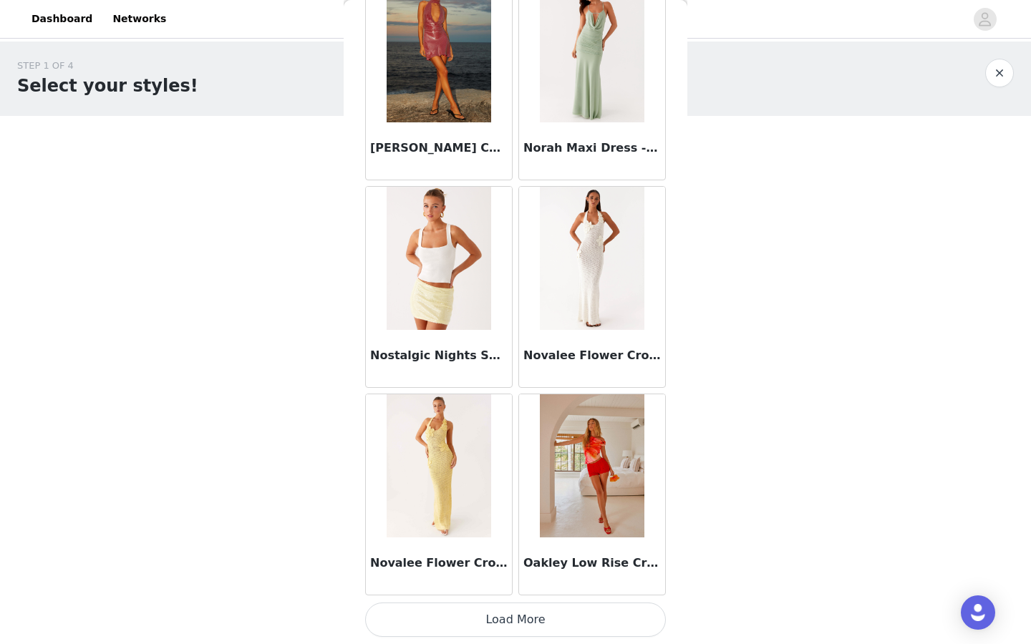
click at [460, 620] on button "Load More" at bounding box center [515, 620] width 301 height 34
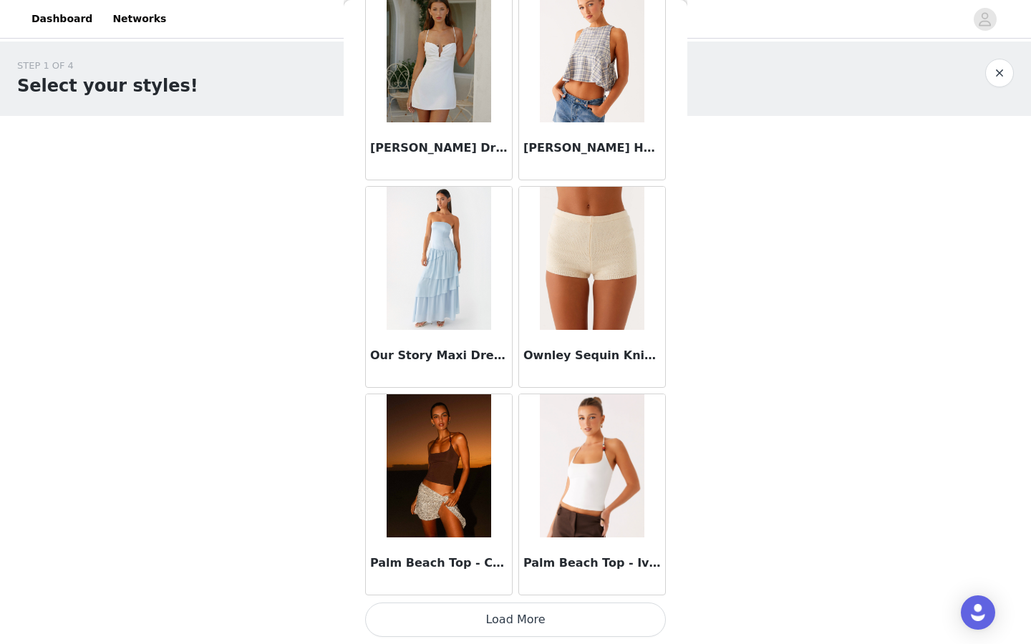
scroll to position [70031, 0]
click at [482, 625] on button "Load More" at bounding box center [515, 620] width 301 height 34
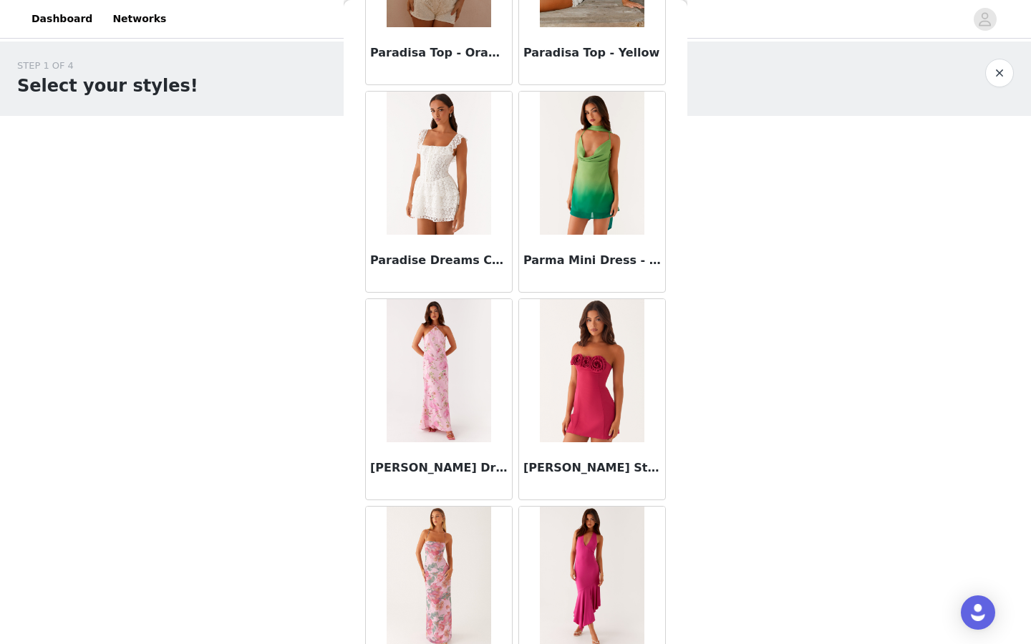
scroll to position [71727, 0]
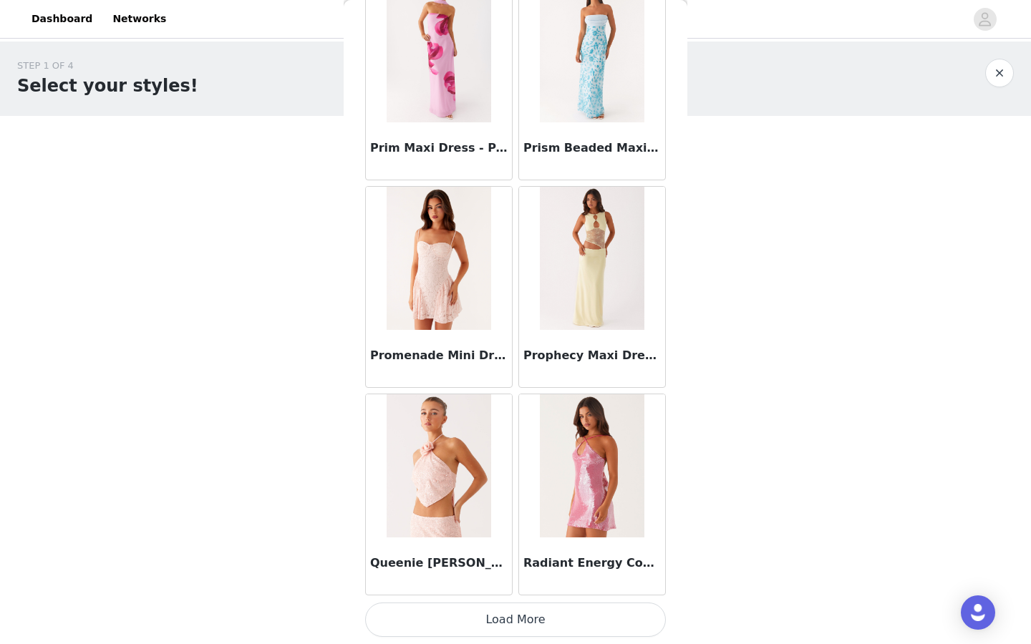
click at [482, 625] on button "Load More" at bounding box center [515, 620] width 301 height 34
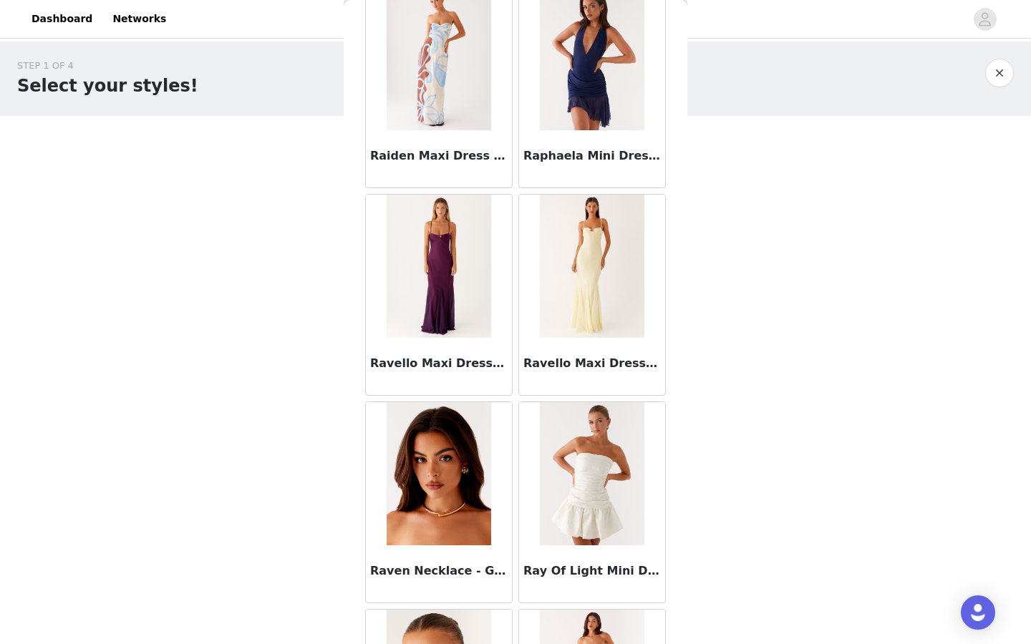
scroll to position [73902, 0]
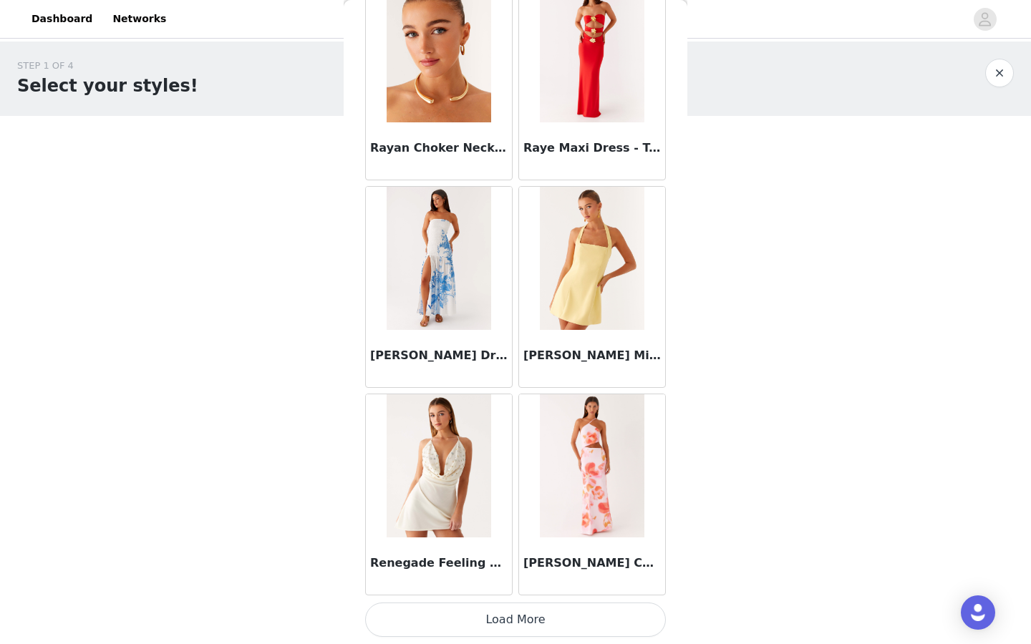
click at [489, 620] on button "Load More" at bounding box center [515, 620] width 301 height 34
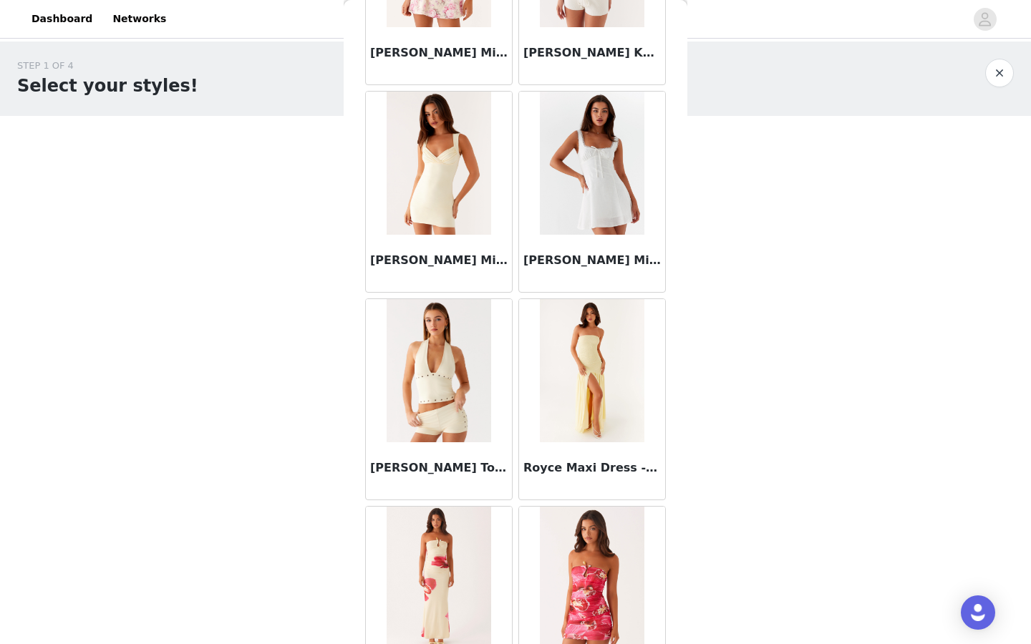
scroll to position [76053, 0]
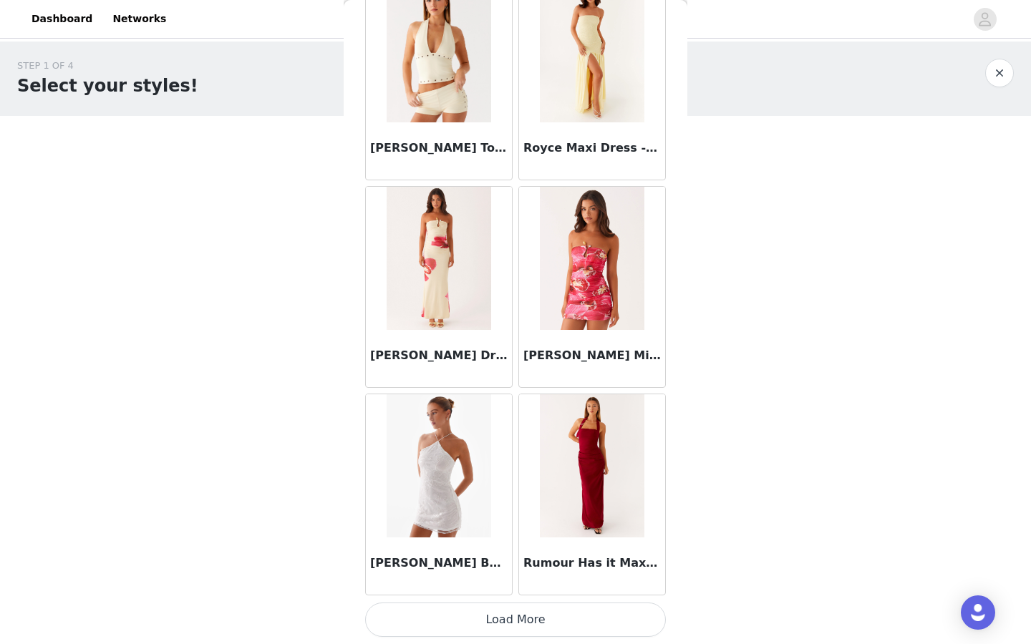
click at [483, 620] on button "Load More" at bounding box center [515, 620] width 301 height 34
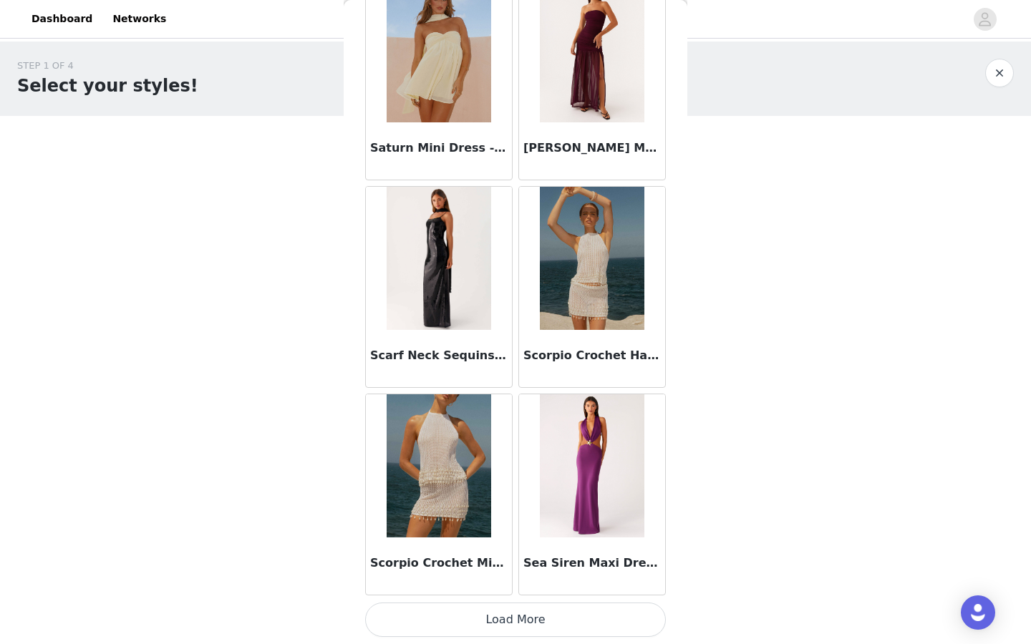
scroll to position [78333, 0]
click at [525, 621] on button "Load More" at bounding box center [515, 620] width 301 height 34
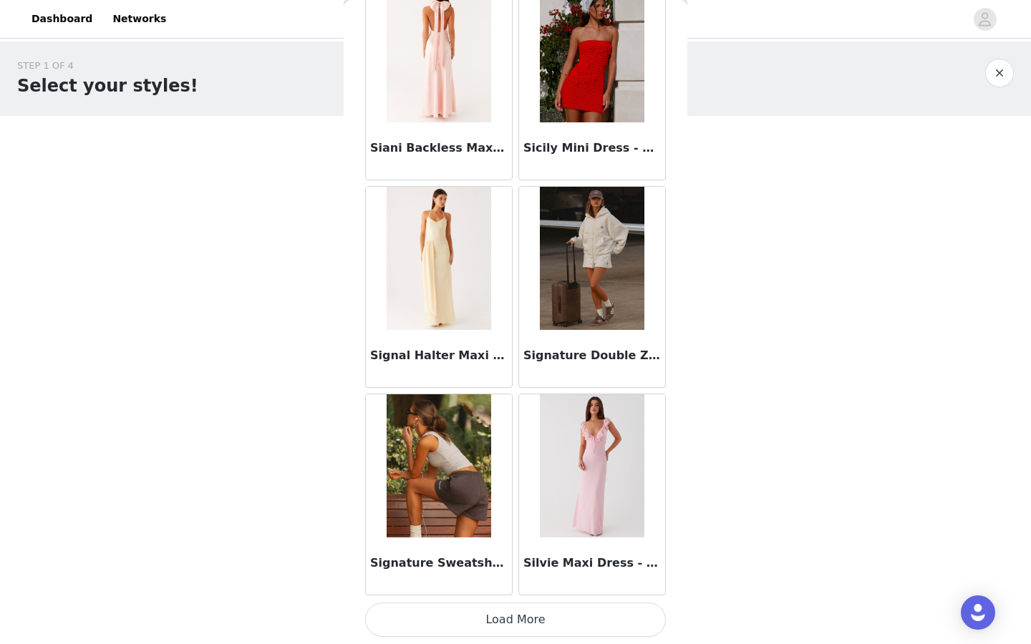
scroll to position [80408, 0]
click at [505, 627] on button "Load More" at bounding box center [515, 620] width 301 height 34
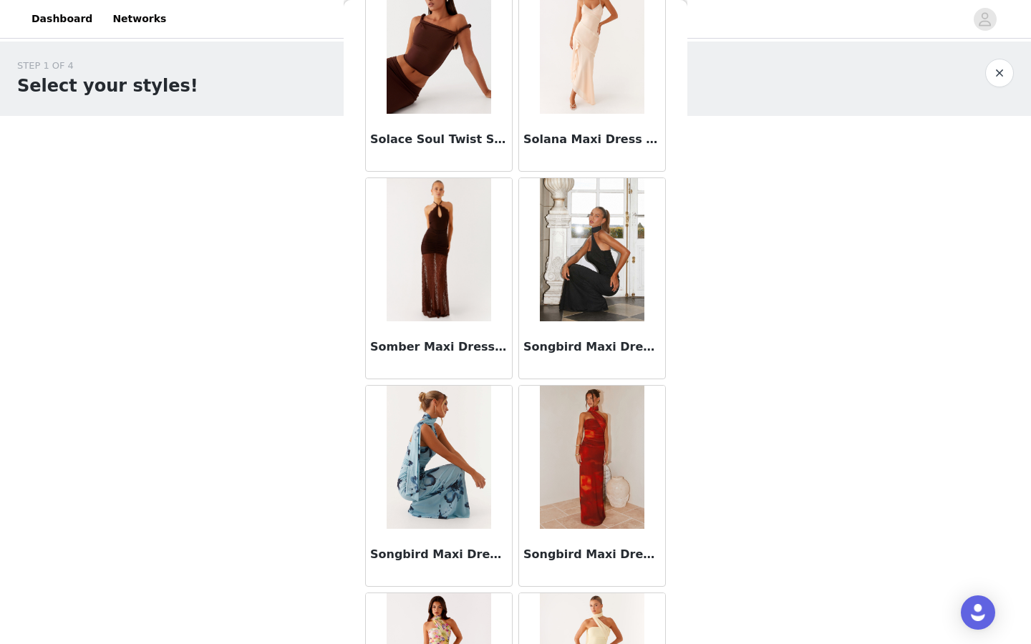
scroll to position [82481, 0]
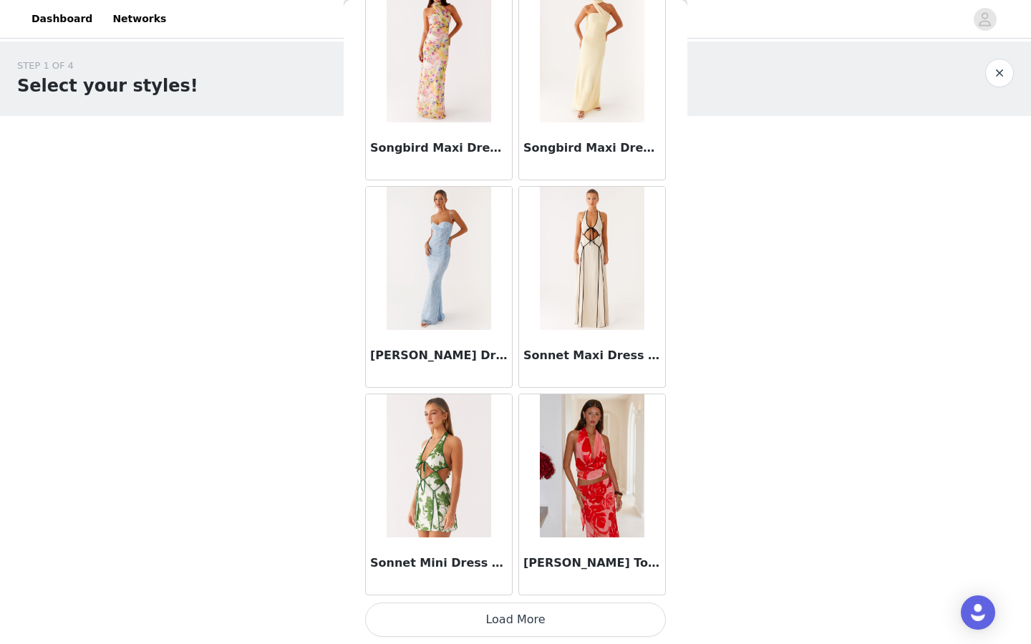
click at [440, 613] on button "Load More" at bounding box center [515, 620] width 301 height 34
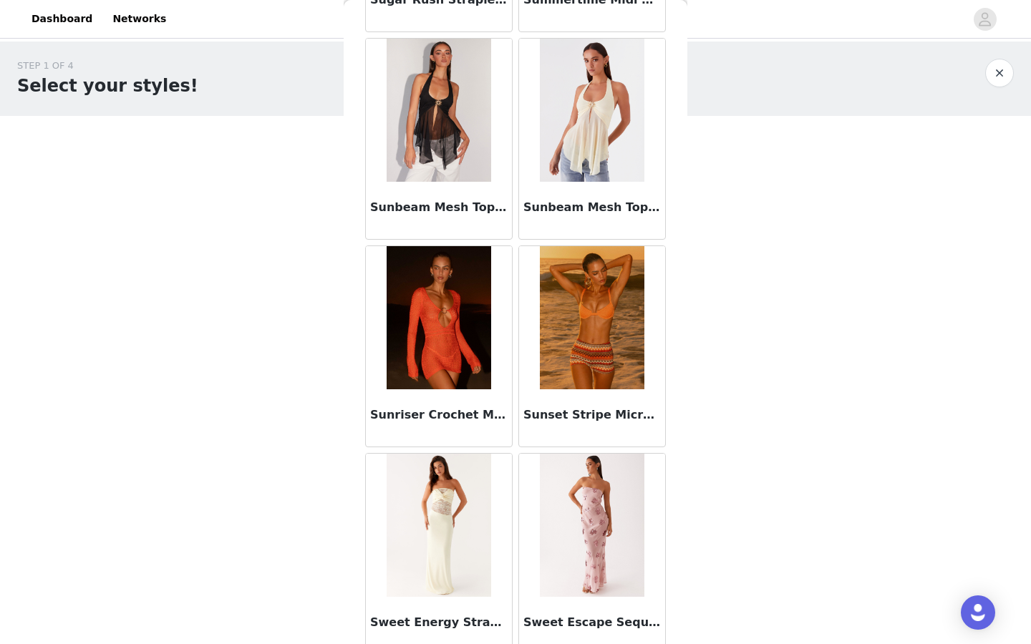
scroll to position [84516, 0]
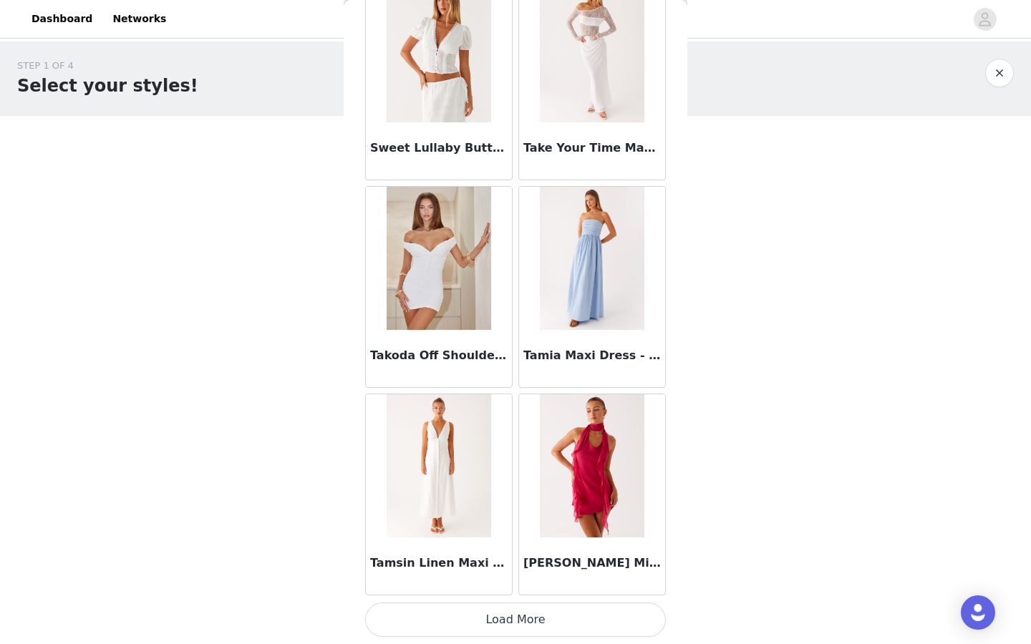
click at [459, 623] on button "Load More" at bounding box center [515, 620] width 301 height 34
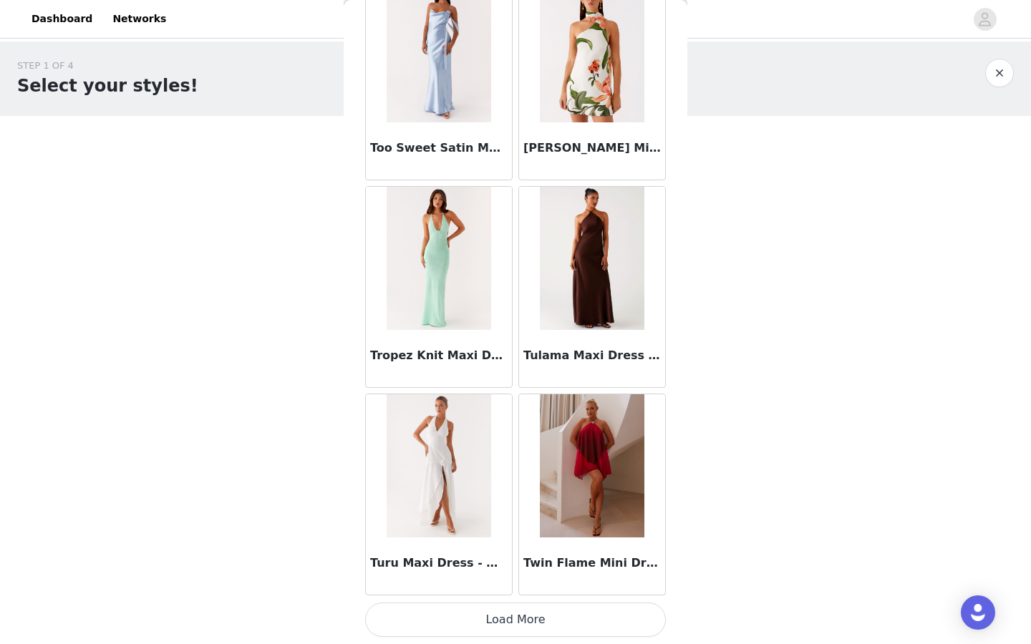
scroll to position [86634, 0]
click at [463, 624] on button "Load More" at bounding box center [515, 620] width 301 height 34
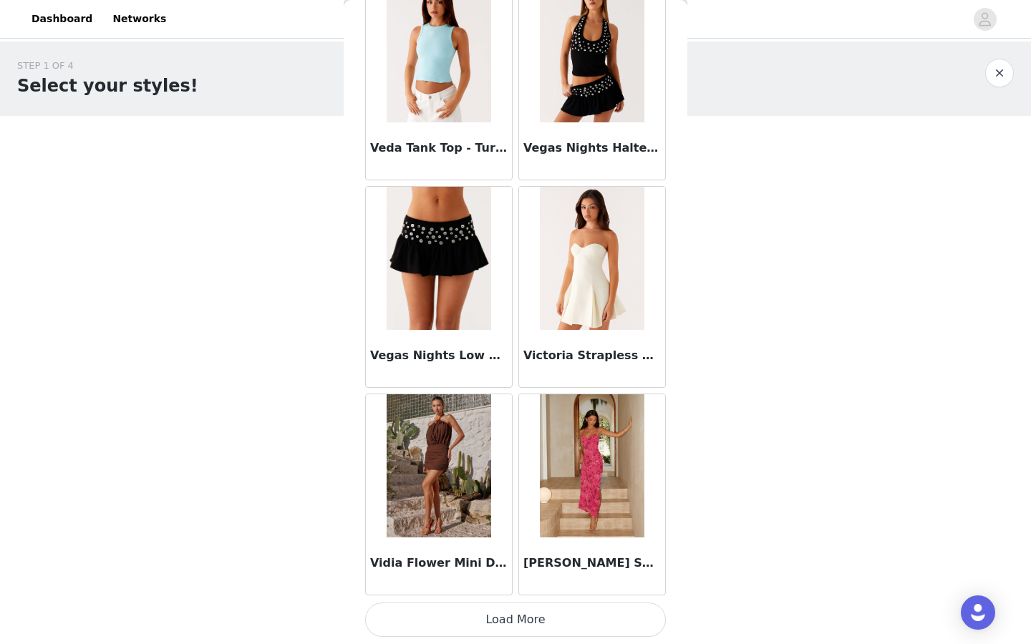
click at [490, 632] on button "Load More" at bounding box center [515, 620] width 301 height 34
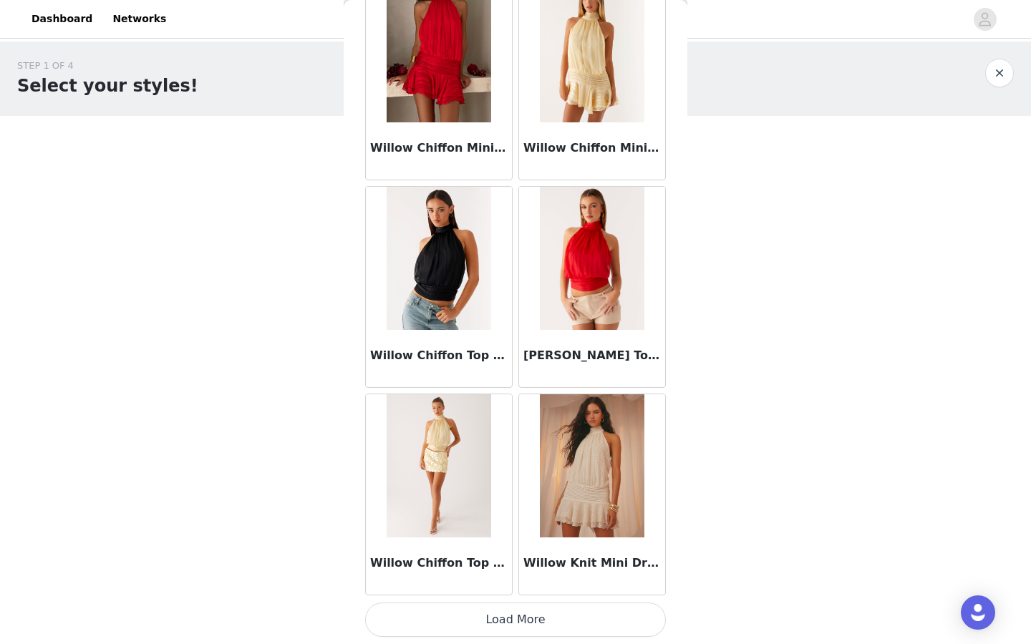
click at [494, 615] on button "Load More" at bounding box center [515, 620] width 301 height 34
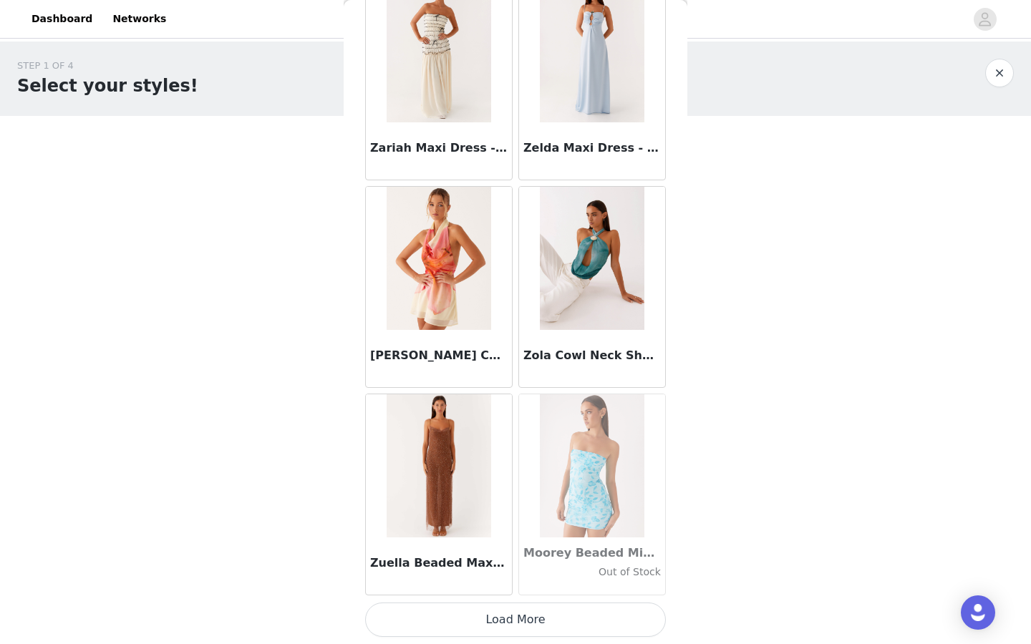
click at [501, 625] on button "Load More" at bounding box center [515, 620] width 301 height 34
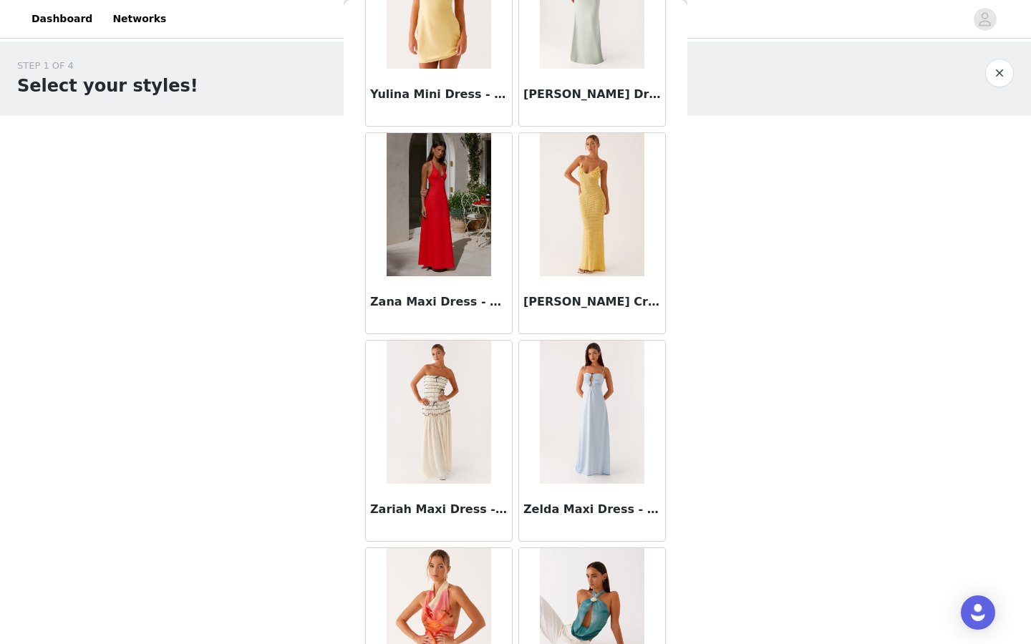
scroll to position [92347, 0]
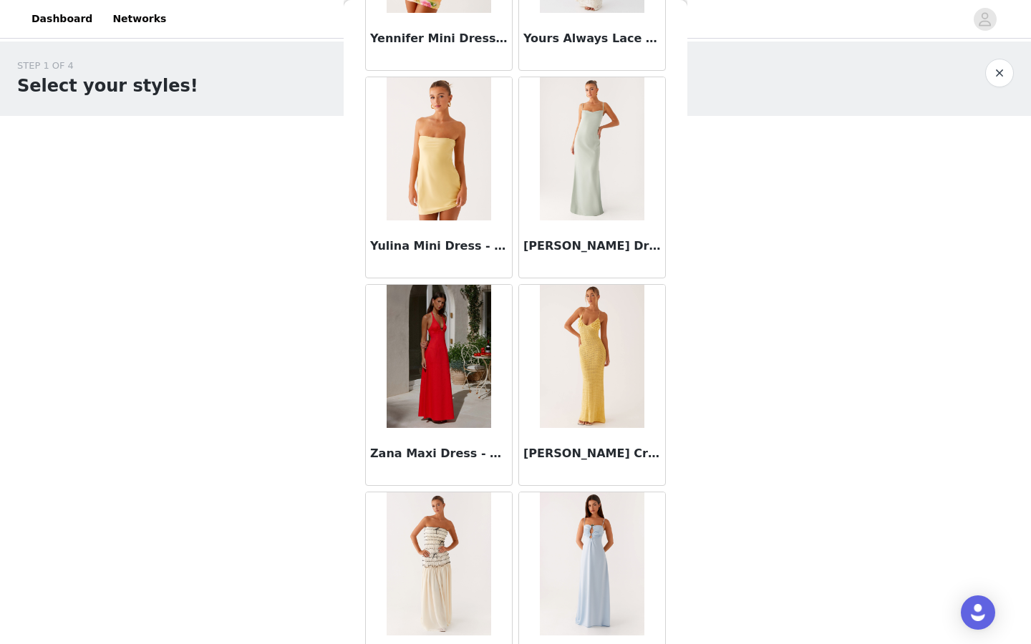
click at [428, 376] on img at bounding box center [438, 356] width 104 height 143
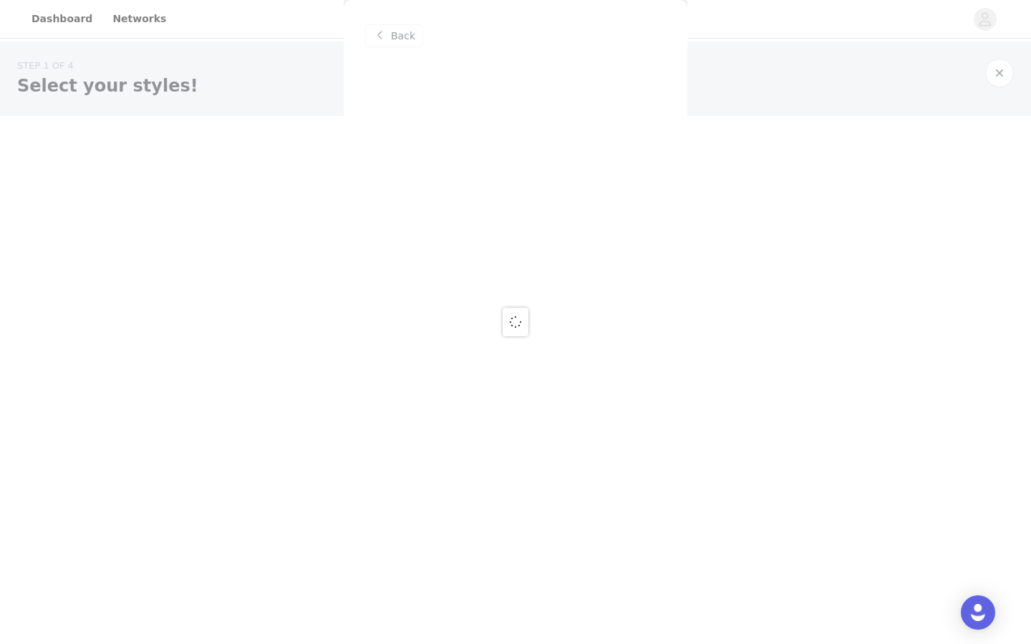
scroll to position [0, 0]
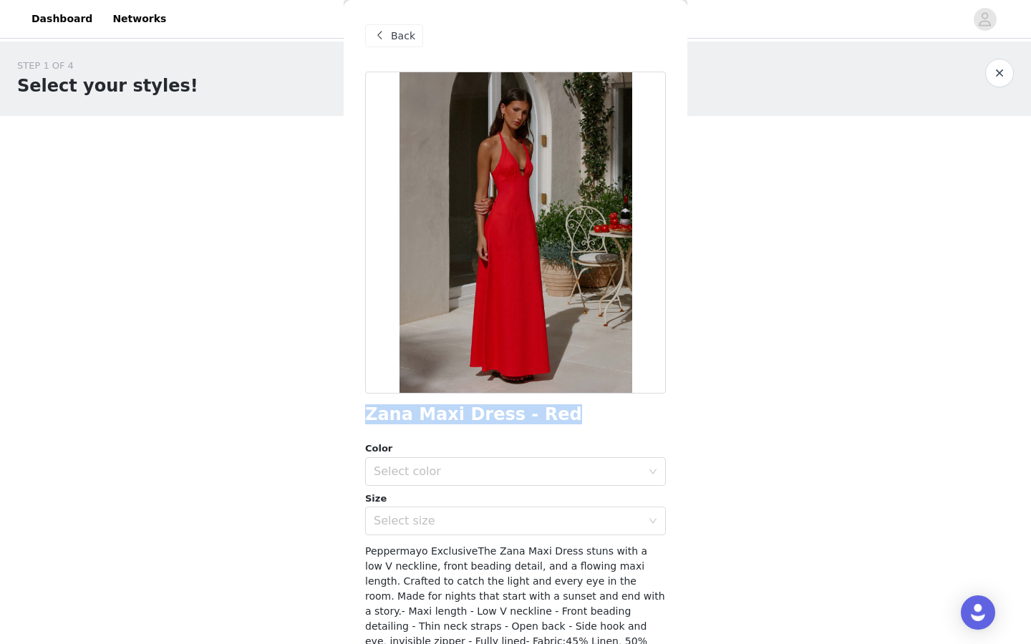
drag, startPoint x: 364, startPoint y: 414, endPoint x: 566, endPoint y: 416, distance: 202.5
click at [566, 416] on div "Back Zana Maxi Dress - Red Color Select color Size Select size Peppermayo Exclu…" at bounding box center [516, 322] width 344 height 644
click at [398, 42] on span "Back" at bounding box center [403, 36] width 24 height 15
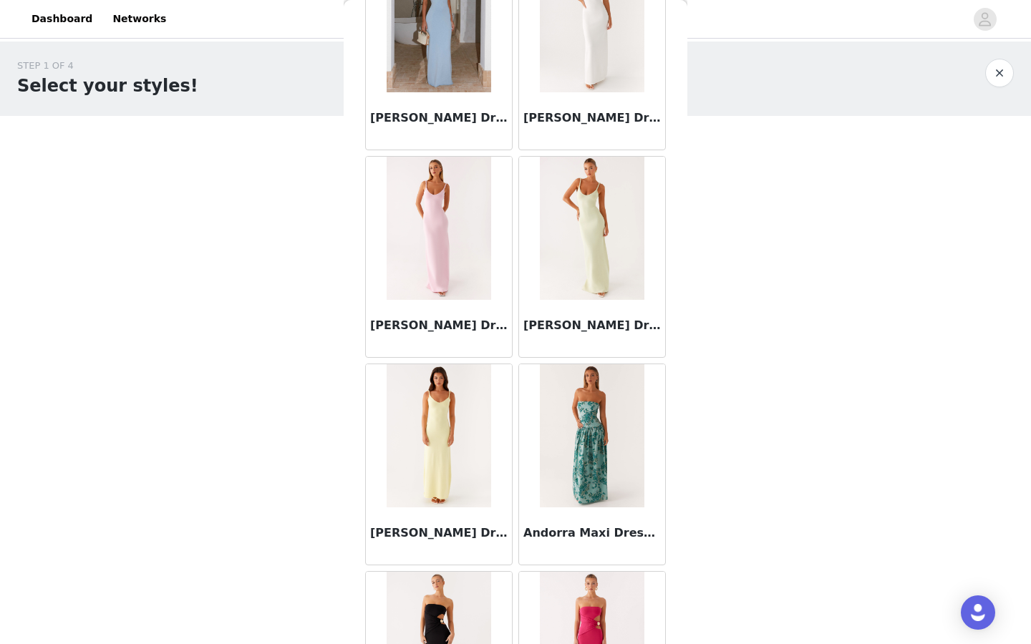
scroll to position [4555, 0]
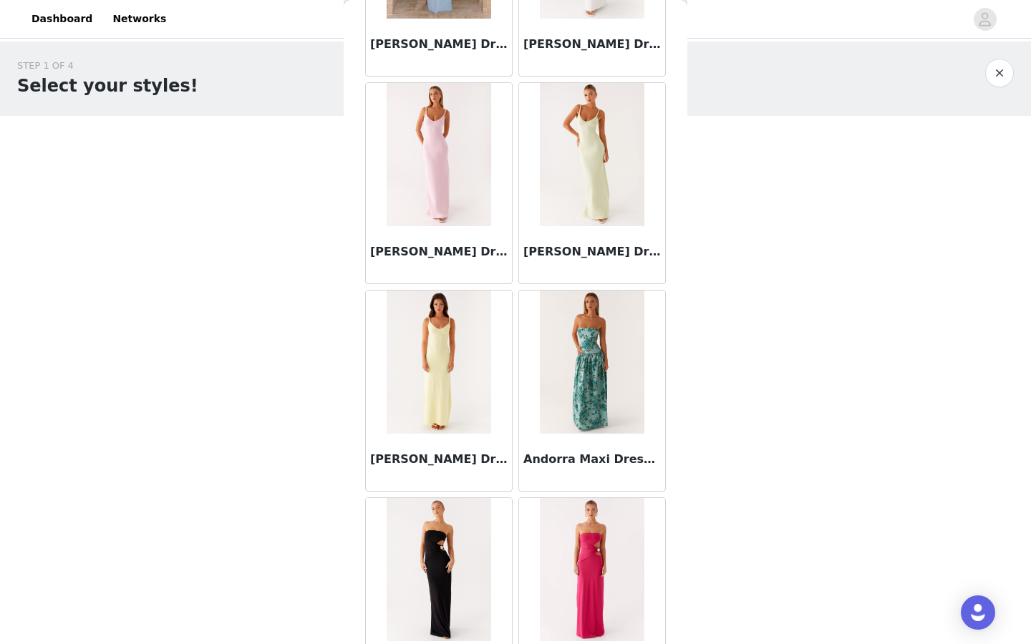
click at [577, 185] on img at bounding box center [592, 154] width 104 height 143
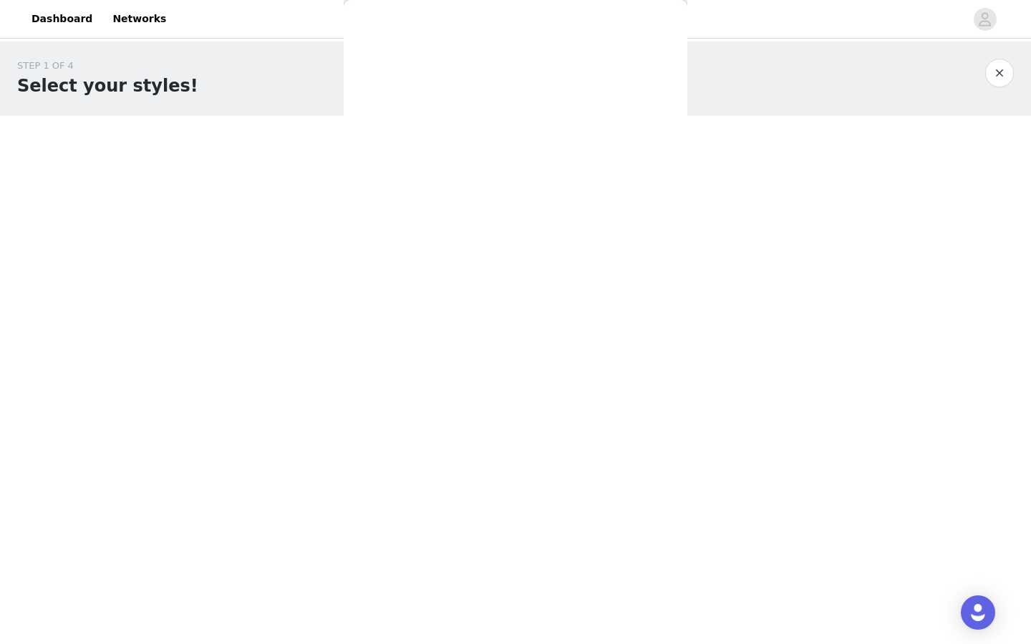
scroll to position [0, 0]
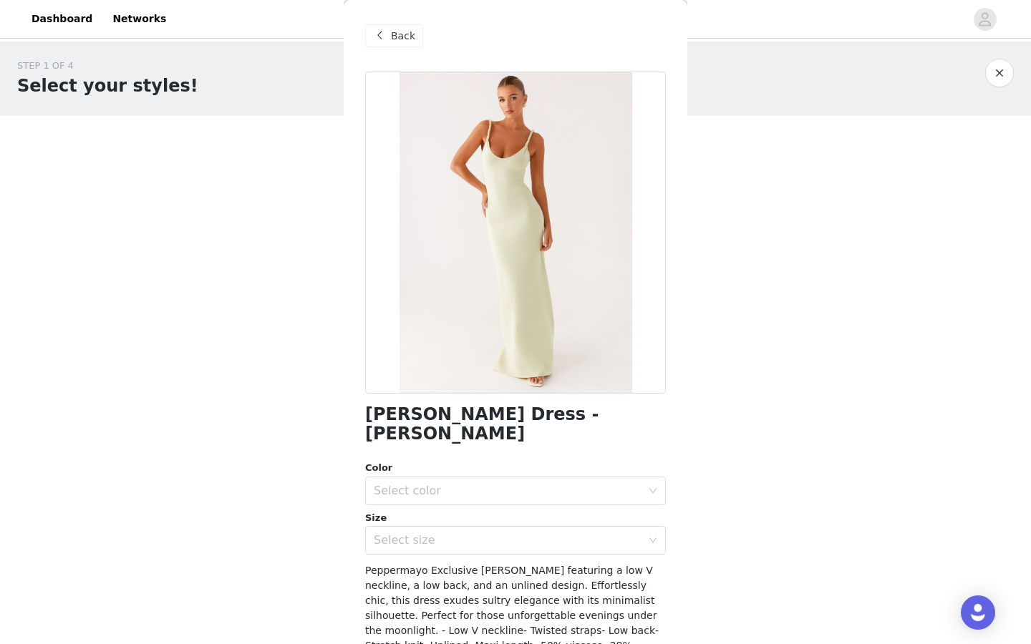
click at [663, 416] on div "[PERSON_NAME] Dress - [PERSON_NAME]" at bounding box center [515, 424] width 301 height 39
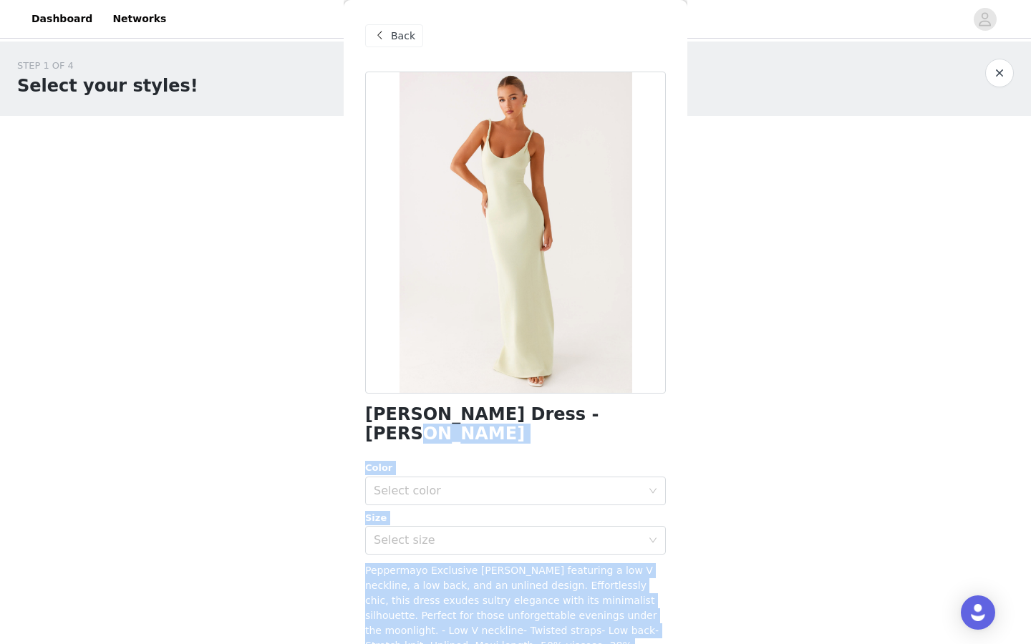
drag, startPoint x: 611, startPoint y: 419, endPoint x: 322, endPoint y: 412, distance: 289.2
click at [321, 412] on body "Dashboard Networks STEP 1 OF 4 Select your styles! You will receive 4 products.…" at bounding box center [515, 322] width 1031 height 644
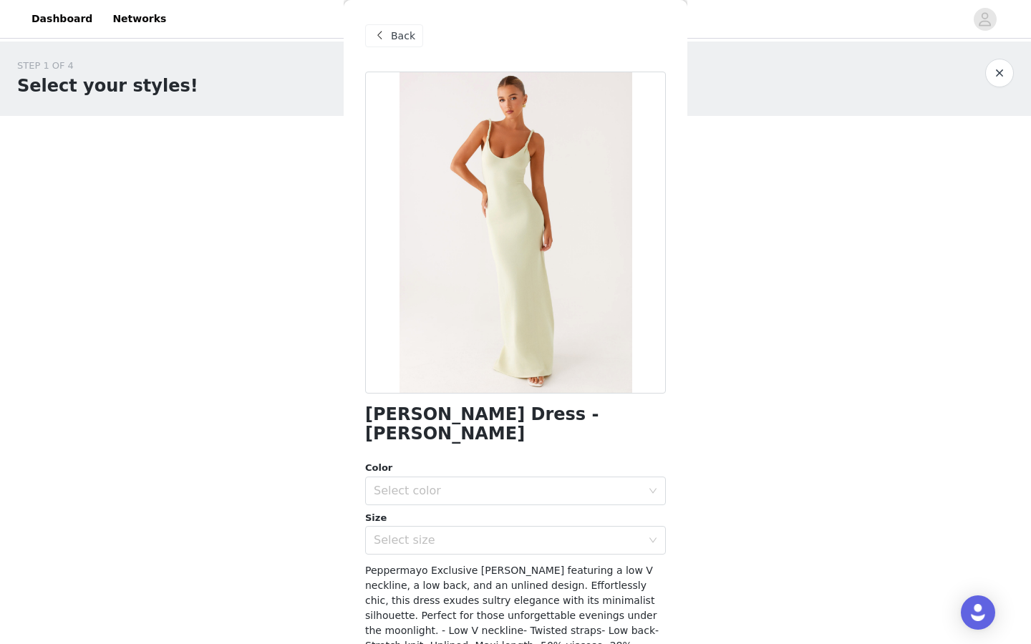
click at [339, 415] on body "Dashboard Networks STEP 1 OF 4 Select your styles! You will receive 4 products.…" at bounding box center [515, 322] width 1031 height 644
drag, startPoint x: 369, startPoint y: 413, endPoint x: 624, endPoint y: 414, distance: 255.5
click at [624, 414] on div "[PERSON_NAME] Dress - [PERSON_NAME]" at bounding box center [515, 424] width 301 height 39
click at [405, 29] on span "Back" at bounding box center [403, 36] width 24 height 15
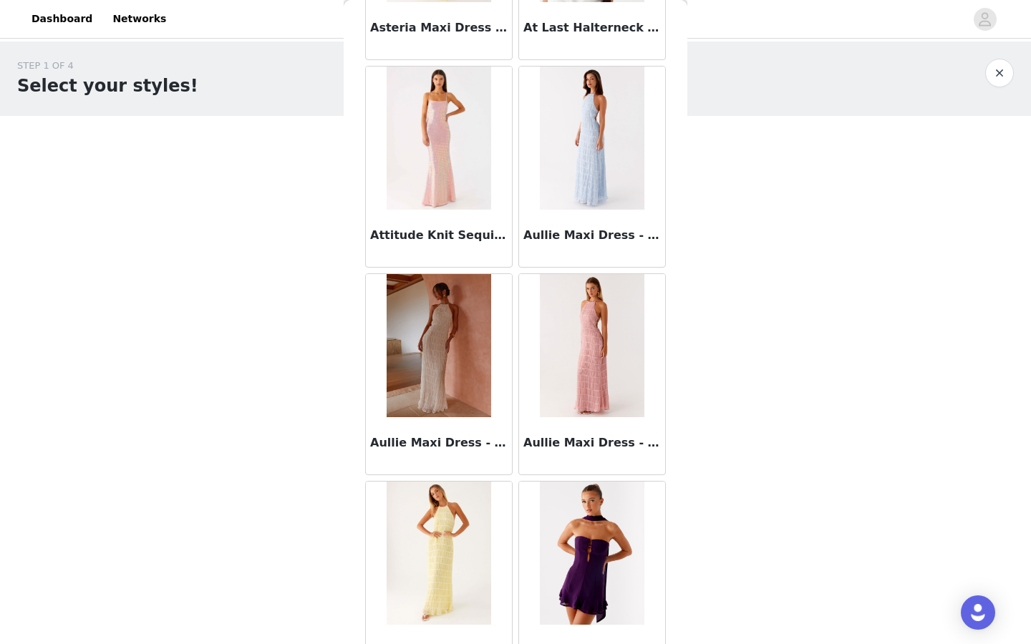
scroll to position [7478, 0]
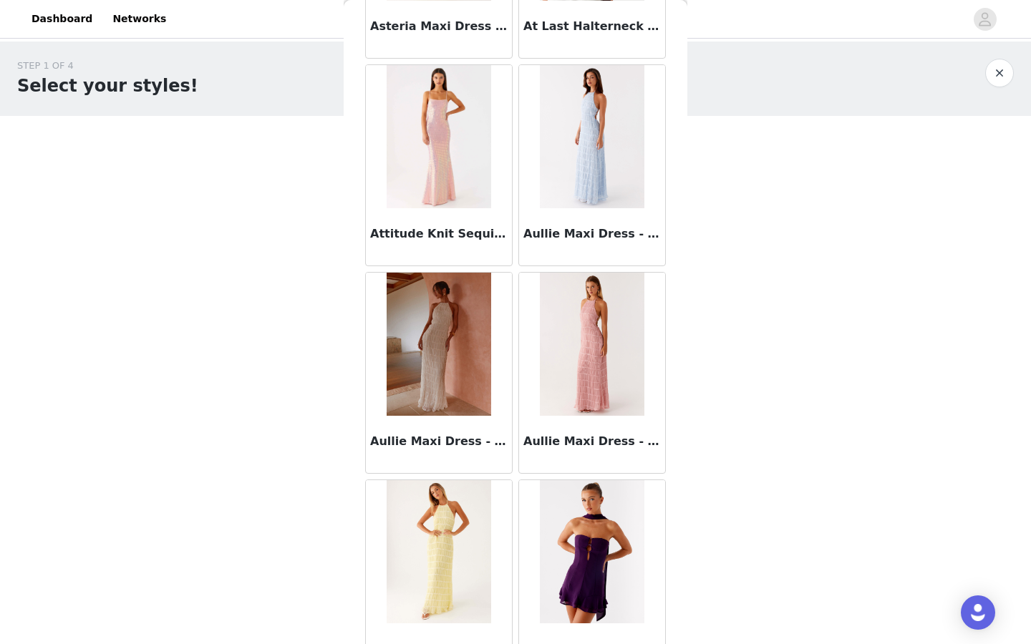
click at [444, 177] on img at bounding box center [438, 136] width 104 height 143
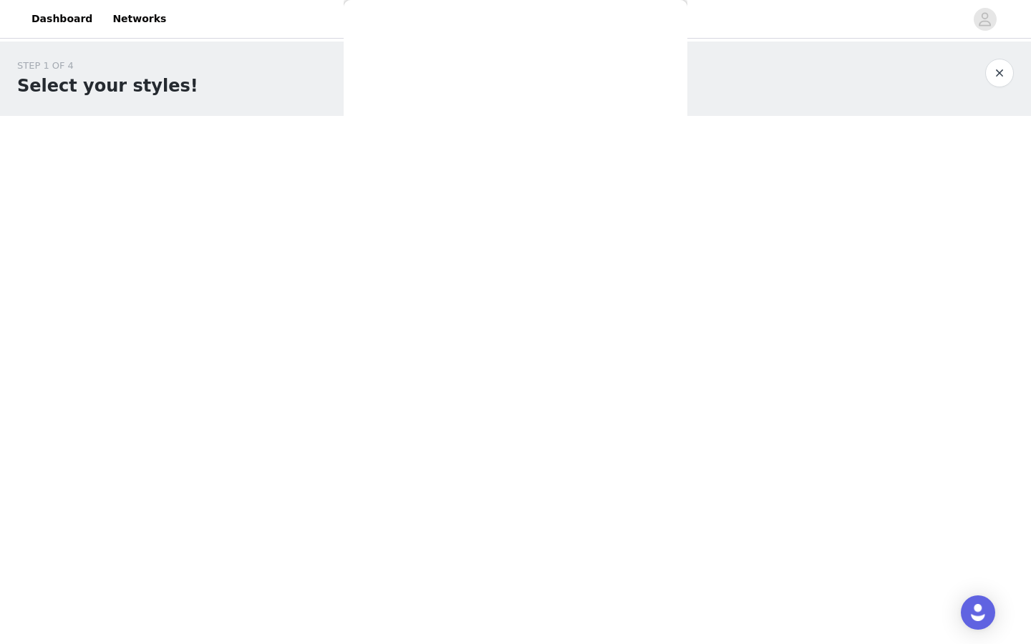
scroll to position [0, 0]
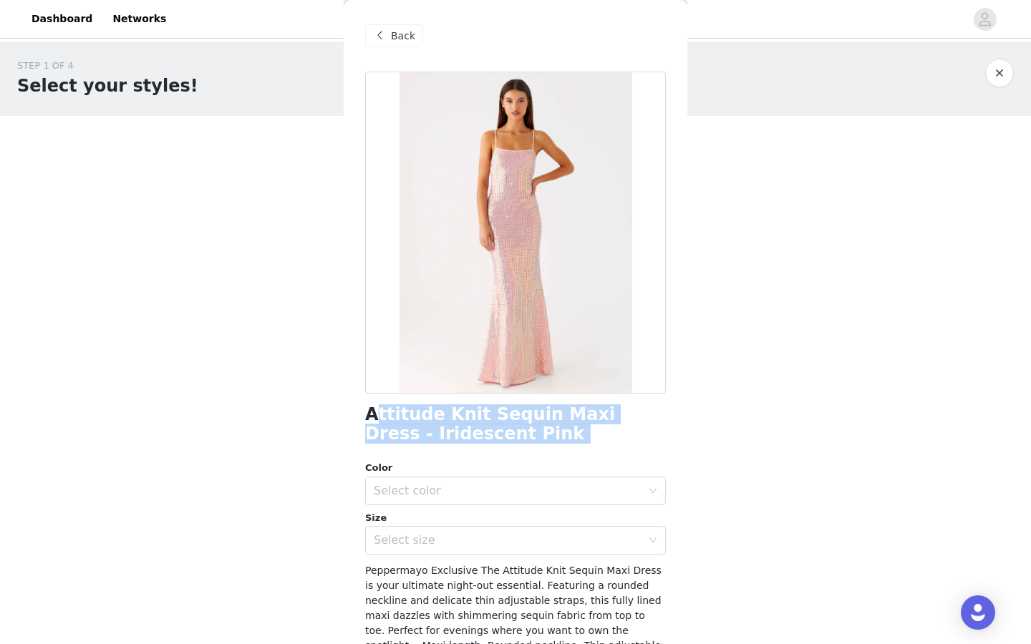
drag, startPoint x: 371, startPoint y: 416, endPoint x: 501, endPoint y: 444, distance: 133.2
click at [501, 444] on div "Attitude Knit Sequin Maxi Dress - Iridescent Pink Color Select color Size Selec…" at bounding box center [515, 430] width 301 height 717
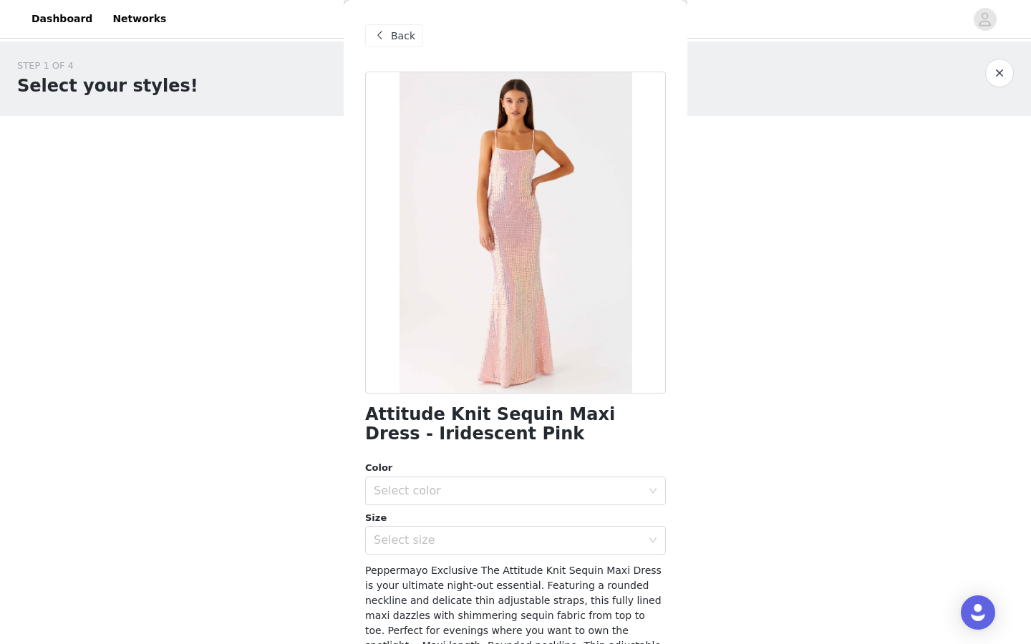
click at [501, 444] on div "Attitude Knit Sequin Maxi Dress - Iridescent Pink Color Select color Size Selec…" at bounding box center [515, 430] width 301 height 717
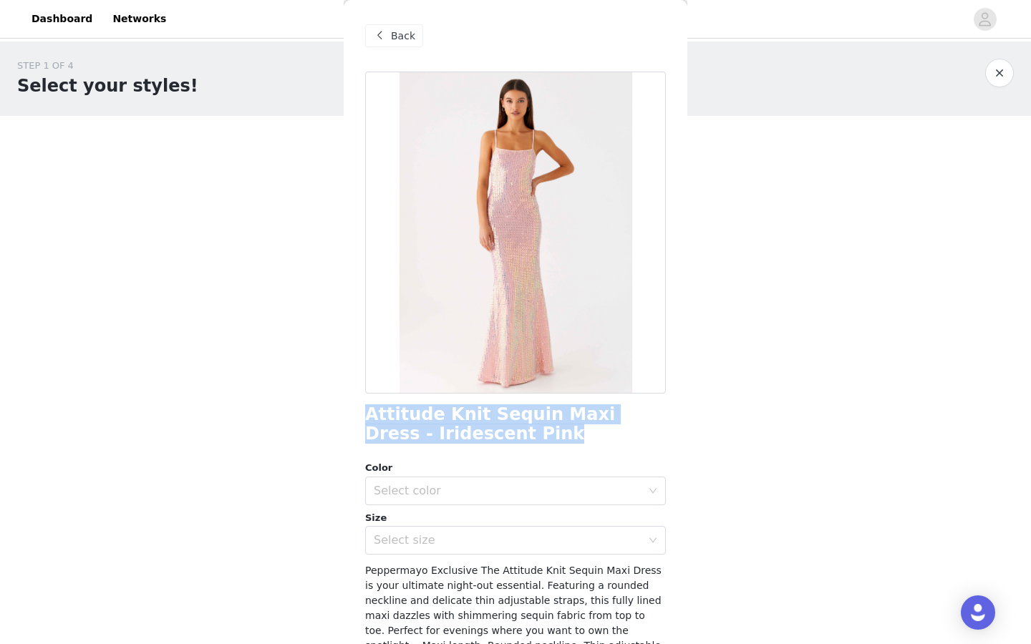
drag, startPoint x: 482, startPoint y: 432, endPoint x: 363, endPoint y: 406, distance: 122.3
click at [363, 408] on div "Back Attitude Knit Sequin Maxi Dress - Iridescent Pink Color Select color Size …" at bounding box center [516, 322] width 344 height 644
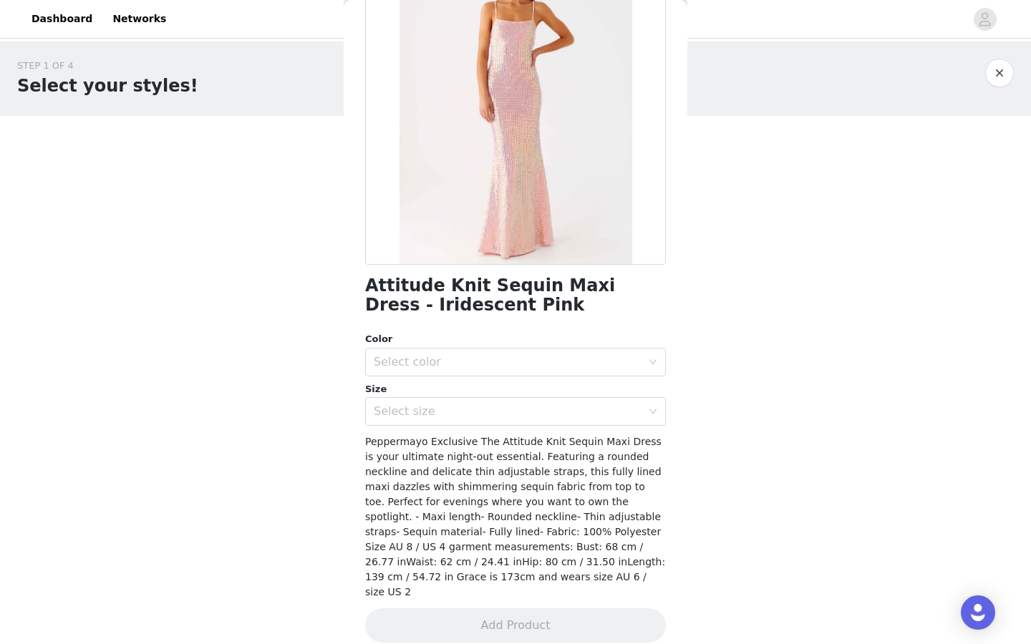
click at [448, 343] on div "Color" at bounding box center [515, 339] width 301 height 14
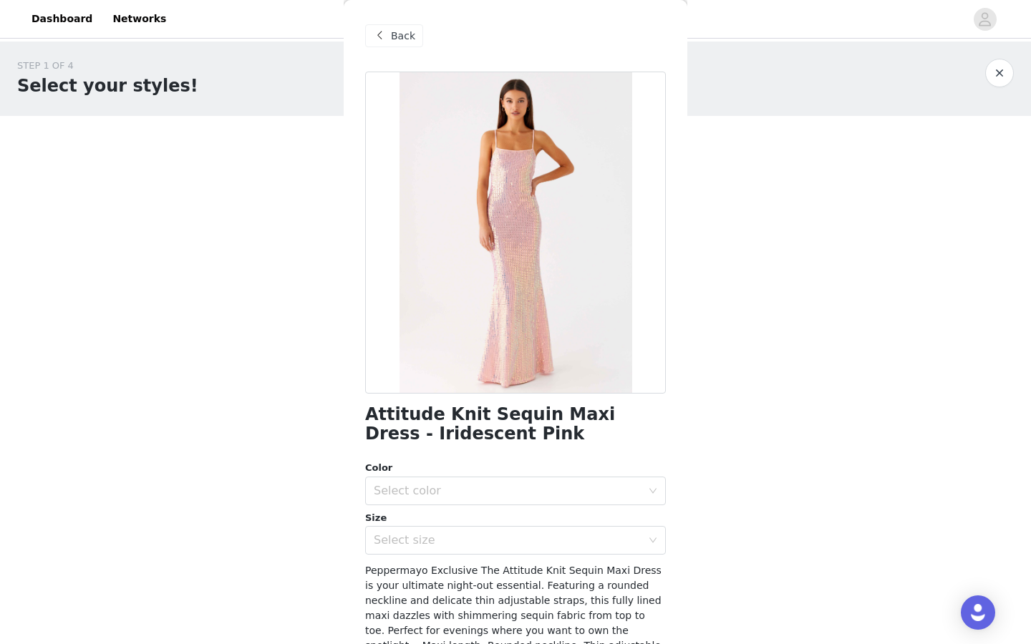
click at [406, 46] on div "Back" at bounding box center [394, 35] width 58 height 23
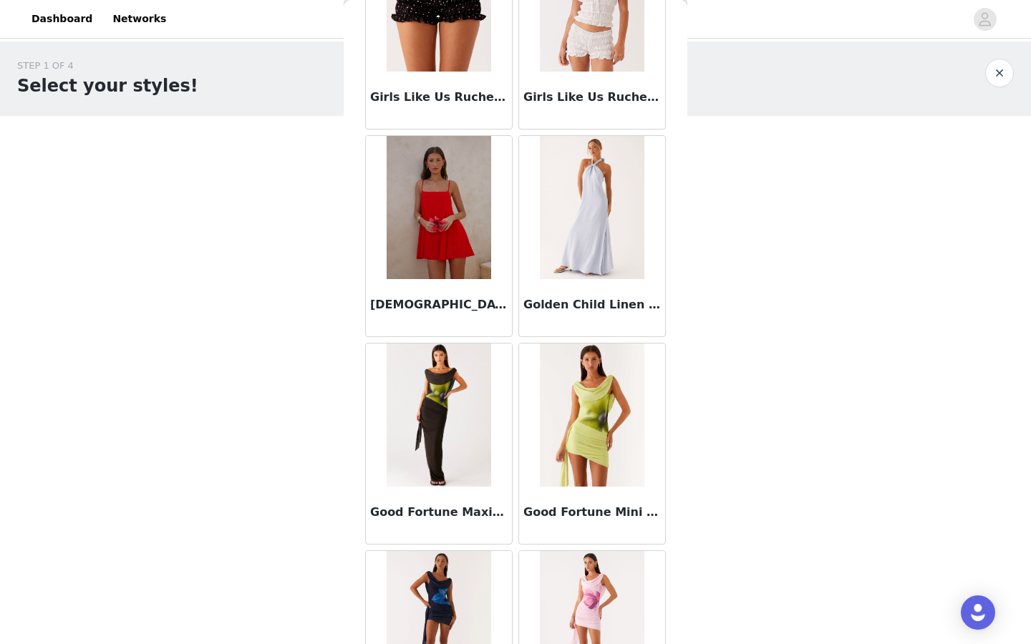
scroll to position [36737, 0]
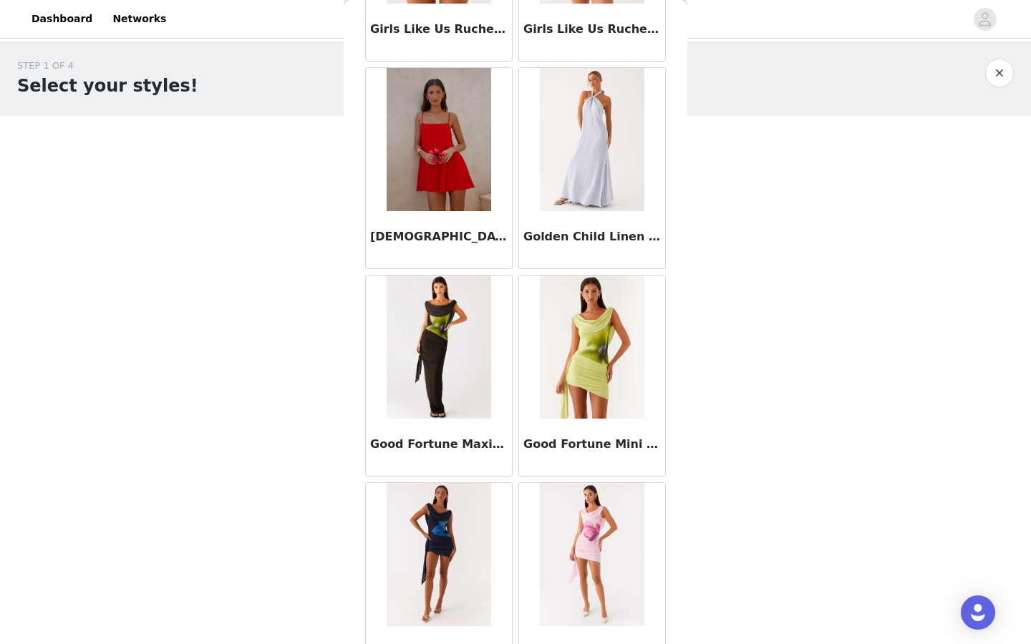
click at [472, 394] on img at bounding box center [438, 347] width 104 height 143
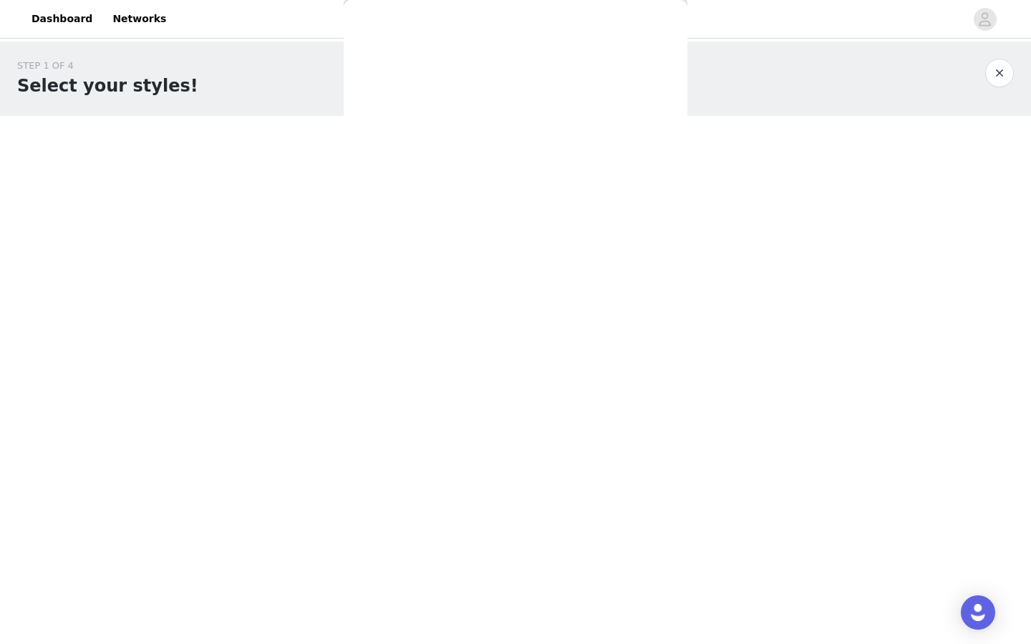
scroll to position [0, 0]
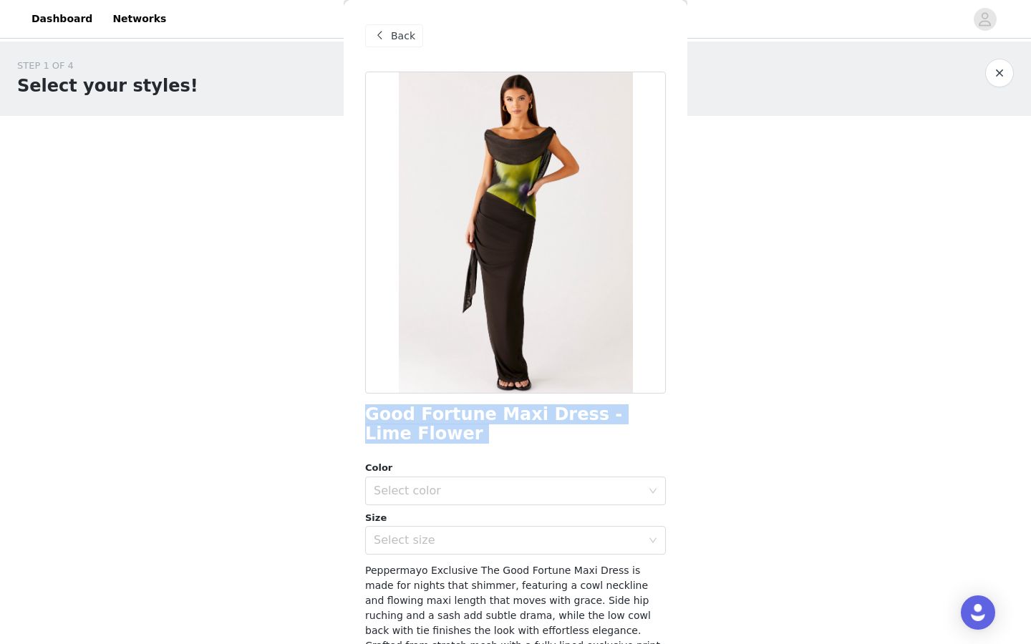
drag, startPoint x: 364, startPoint y: 414, endPoint x: 400, endPoint y: 443, distance: 45.8
click at [401, 445] on div "Back Good Fortune Maxi Dress - Lime Flower Color Select color Size Select size …" at bounding box center [516, 322] width 344 height 644
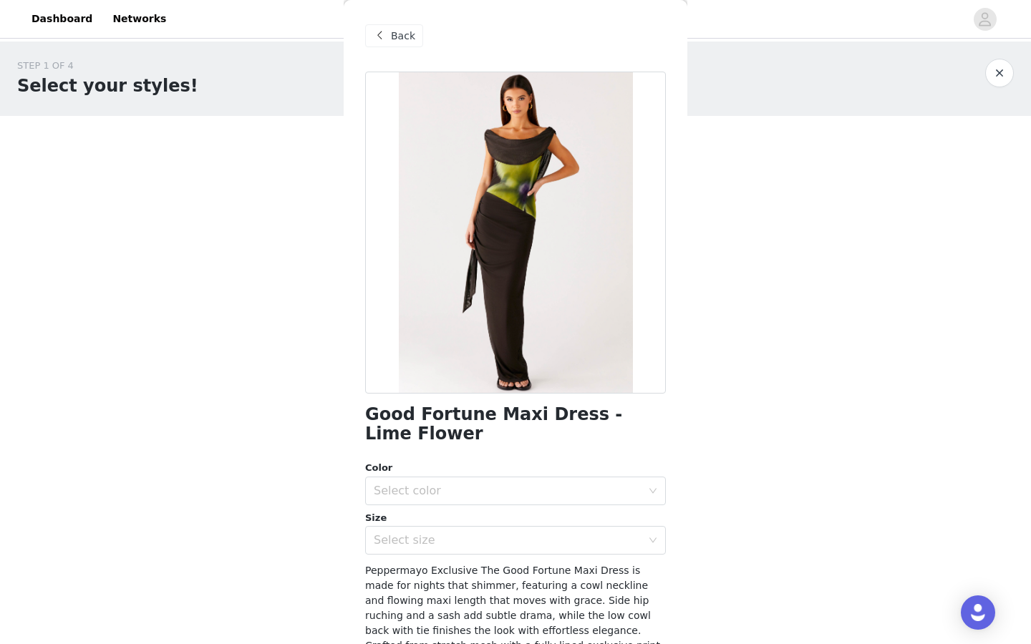
click at [411, 36] on span "Back" at bounding box center [403, 36] width 24 height 15
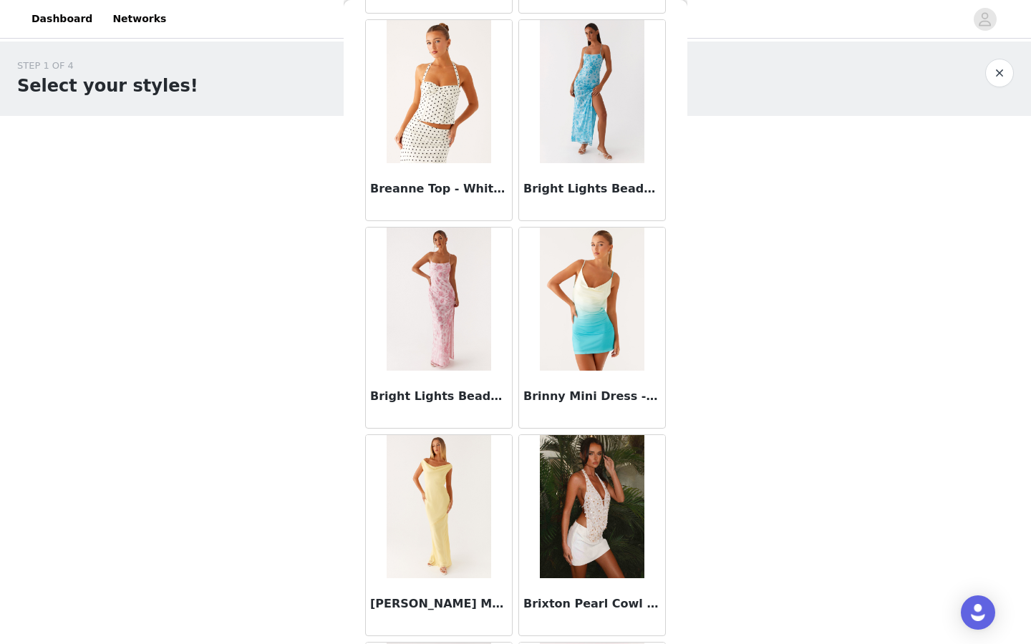
scroll to position [13531, 0]
